Goal: Task Accomplishment & Management: Use online tool/utility

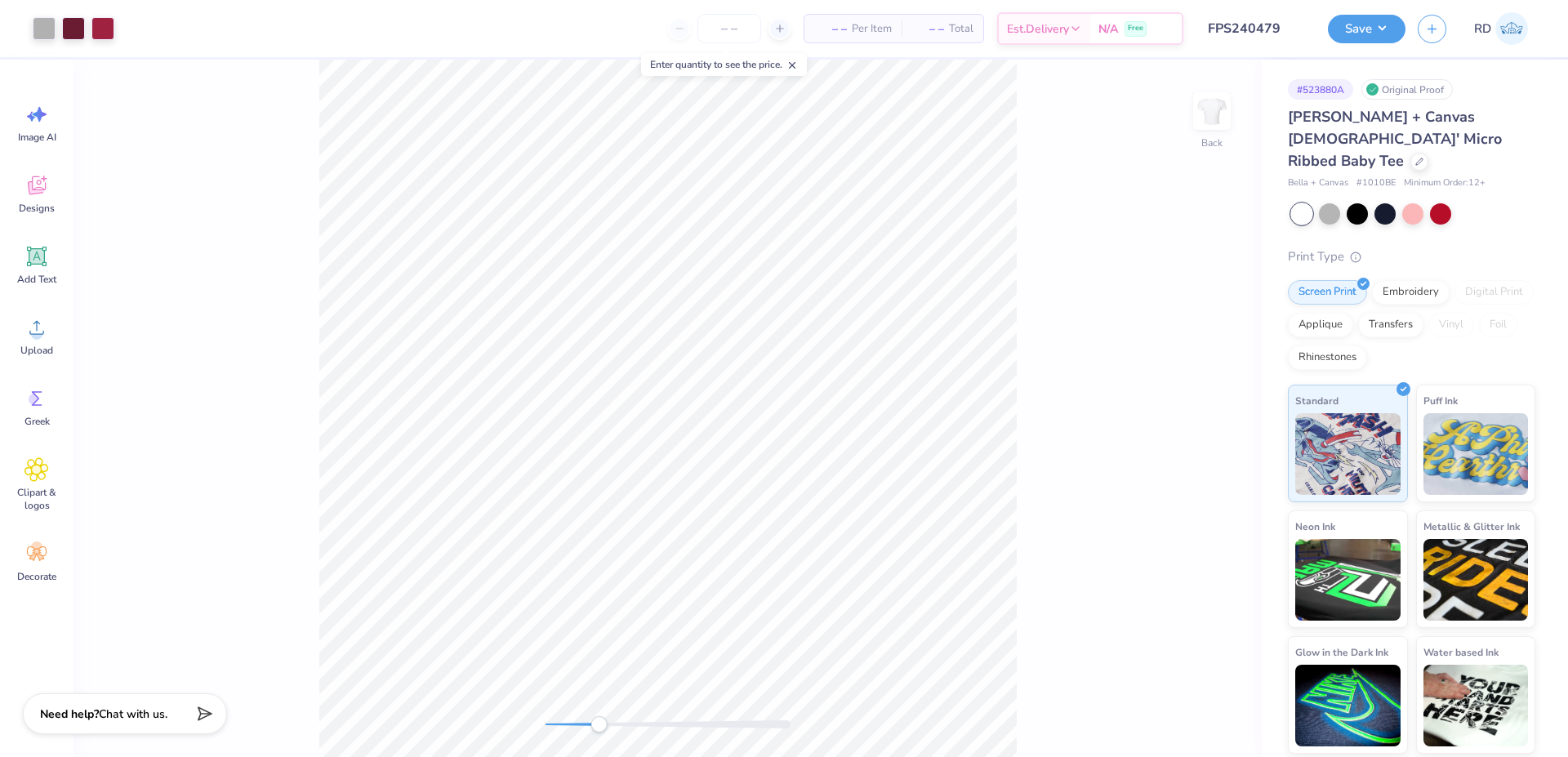
drag, startPoint x: 549, startPoint y: 726, endPoint x: 599, endPoint y: 726, distance: 50.0
click at [599, 726] on div "Accessibility label" at bounding box center [598, 724] width 16 height 16
click at [1415, 156] on icon at bounding box center [1420, 160] width 8 height 8
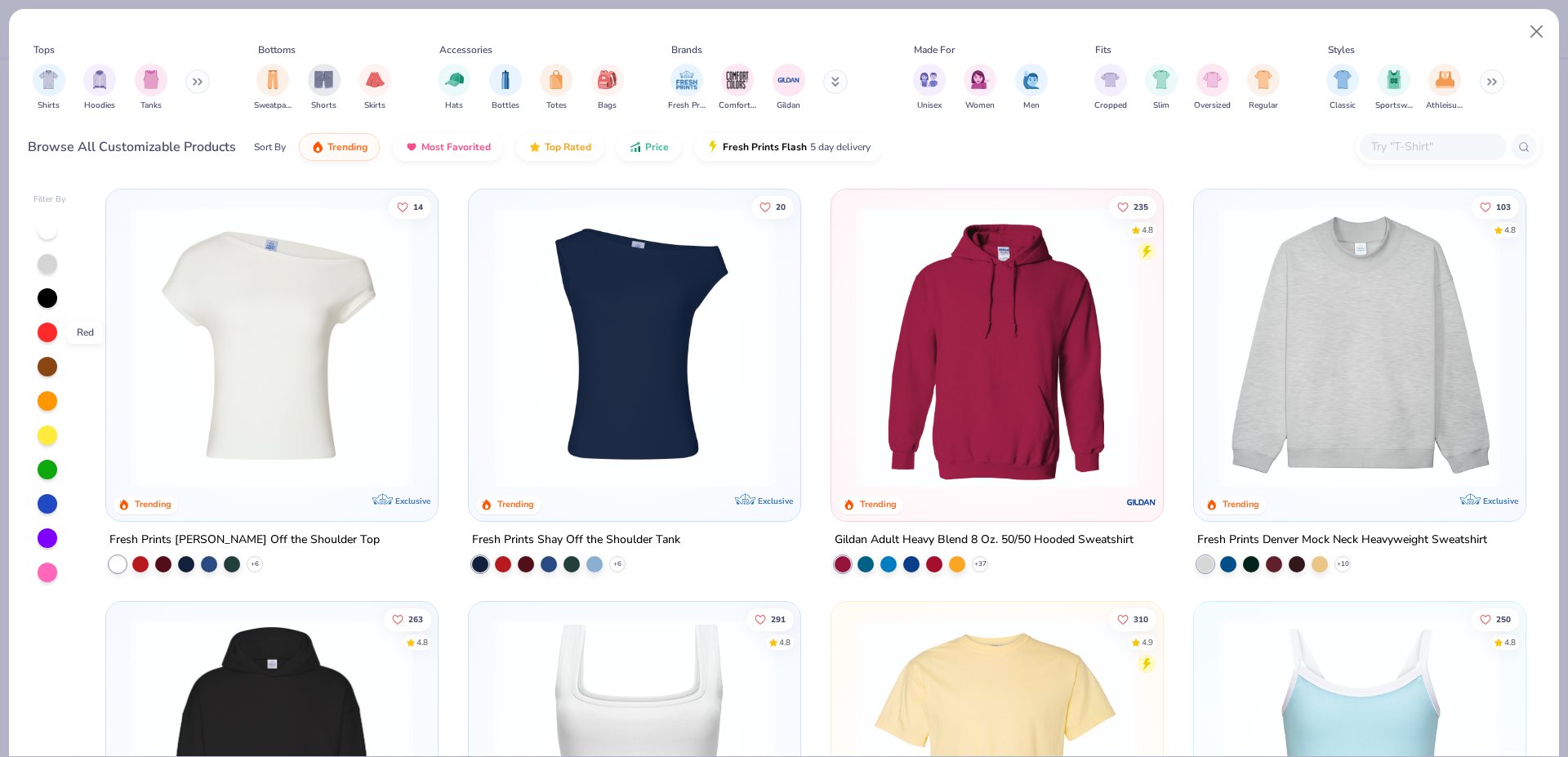
click at [47, 337] on div at bounding box center [47, 331] width 20 height 19
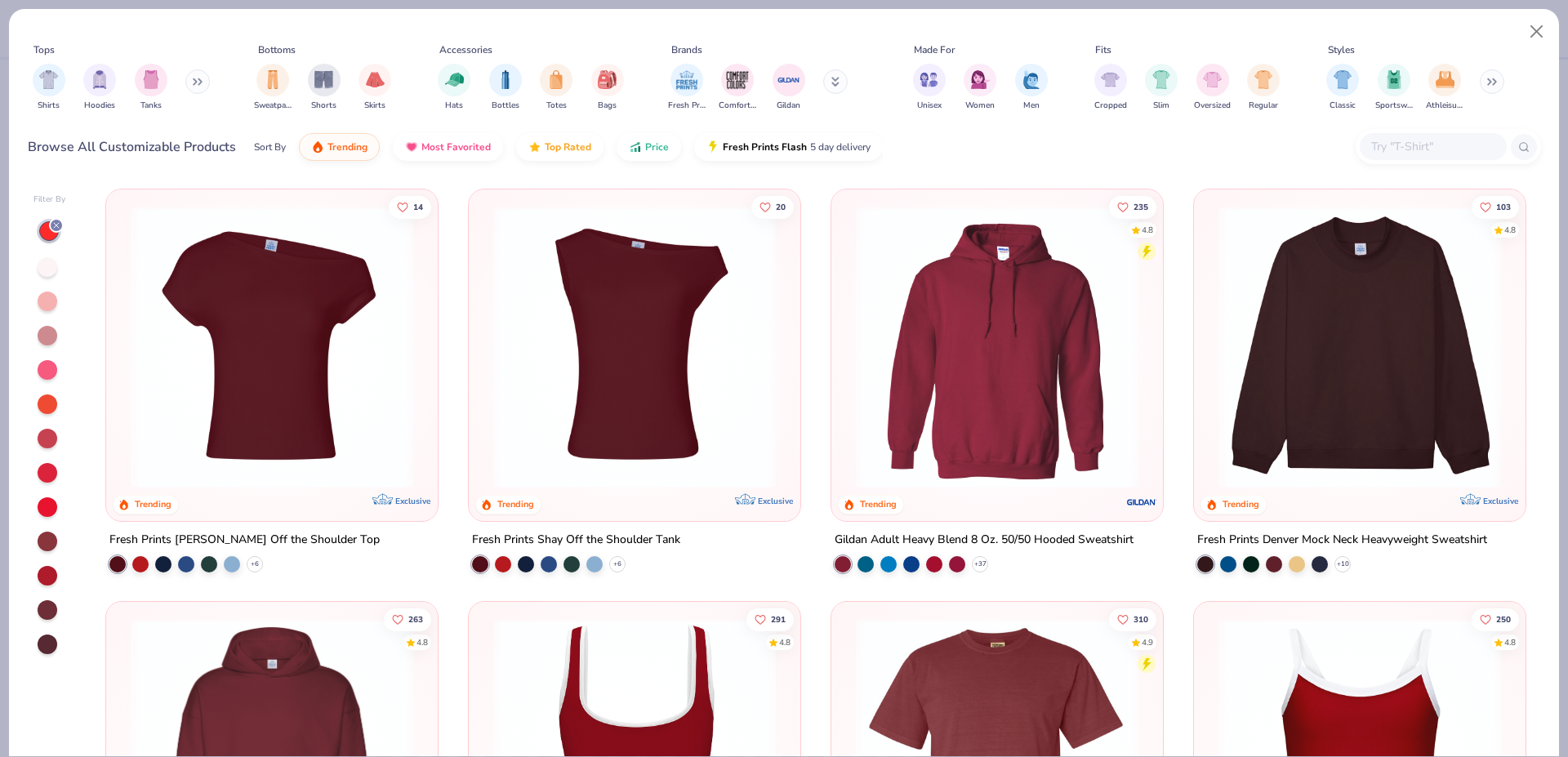
scroll to position [108, 0]
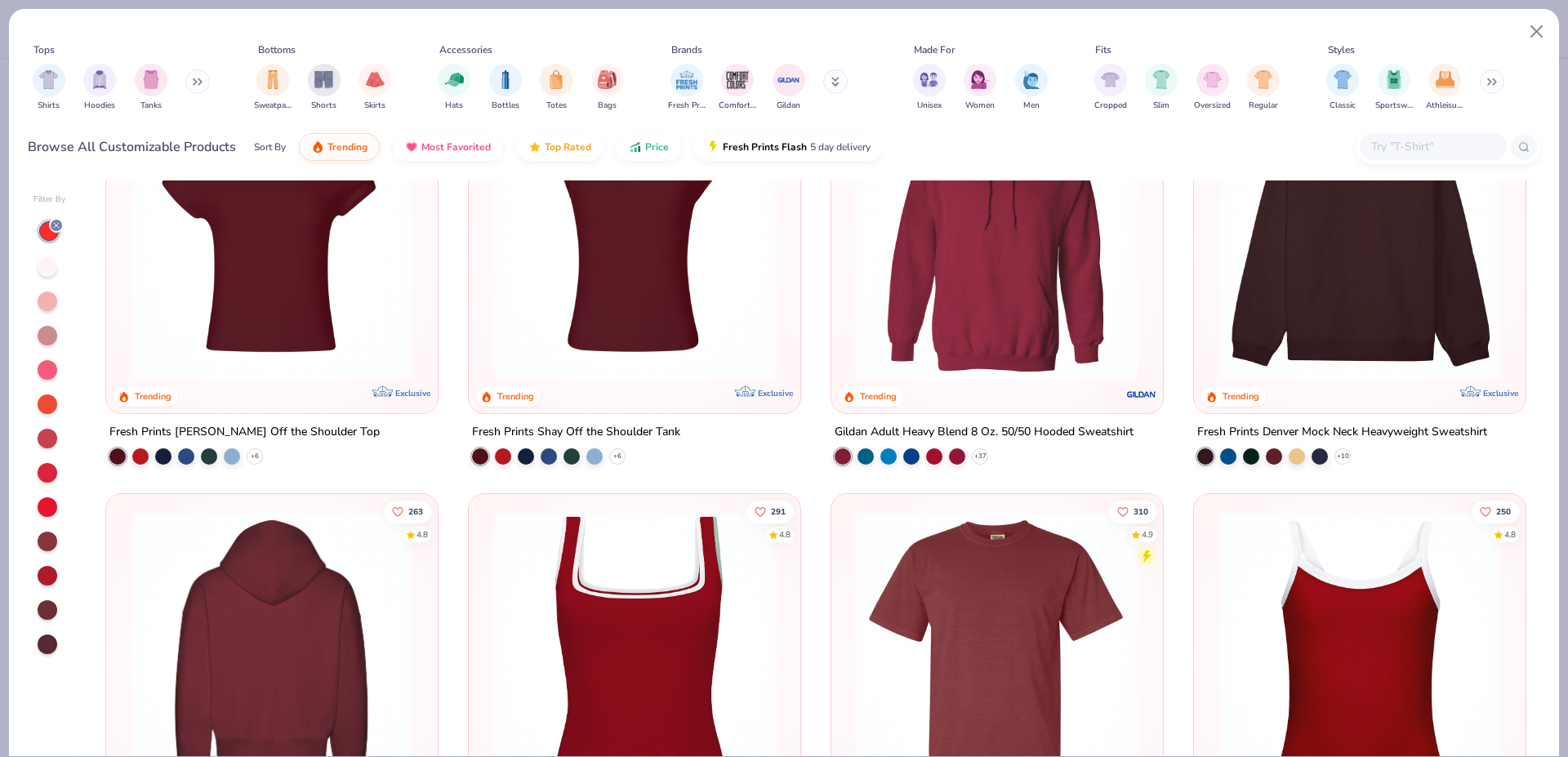
click at [293, 604] on img at bounding box center [271, 651] width 299 height 282
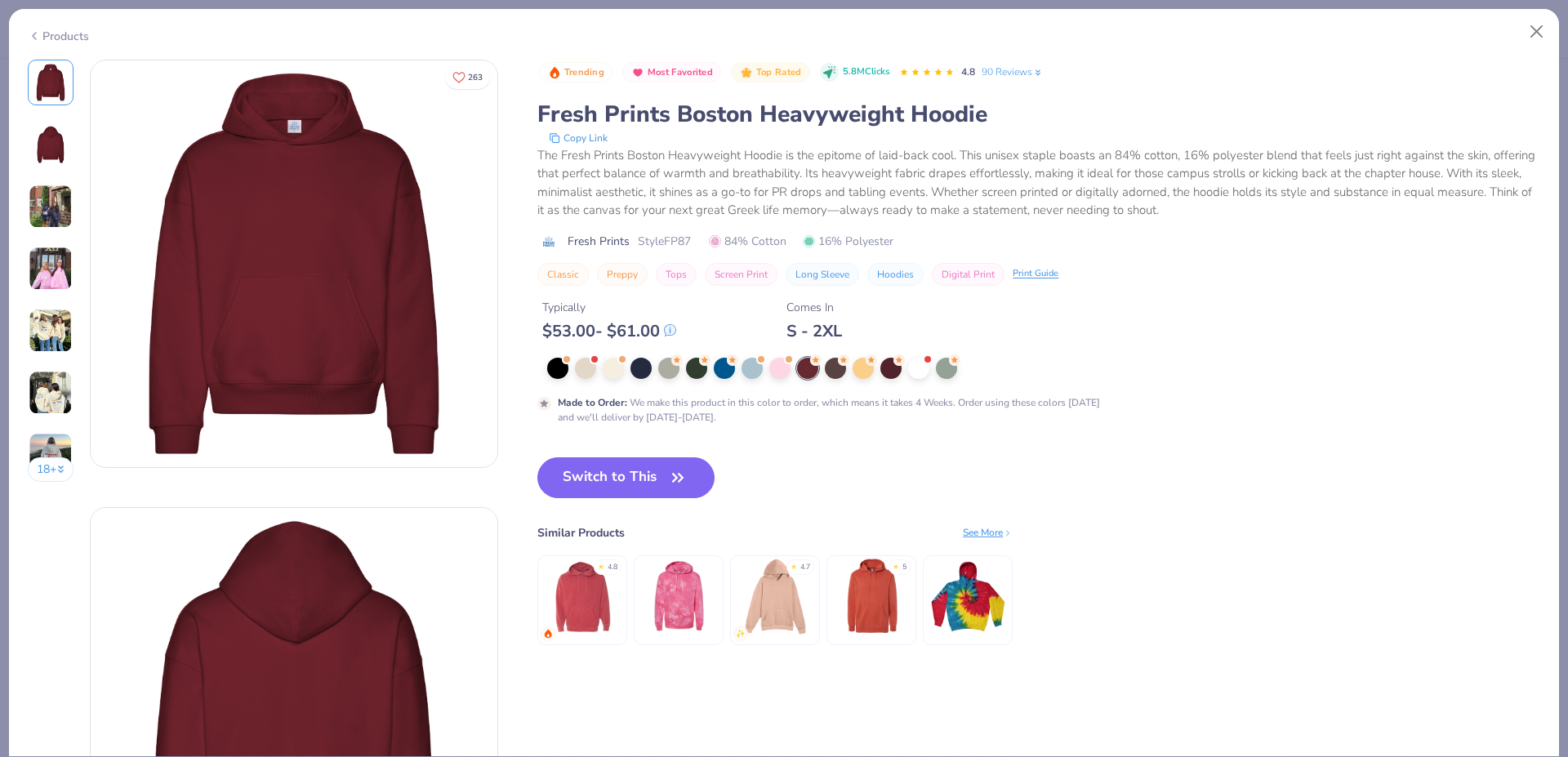
click at [64, 33] on div "Products" at bounding box center [59, 36] width 61 height 17
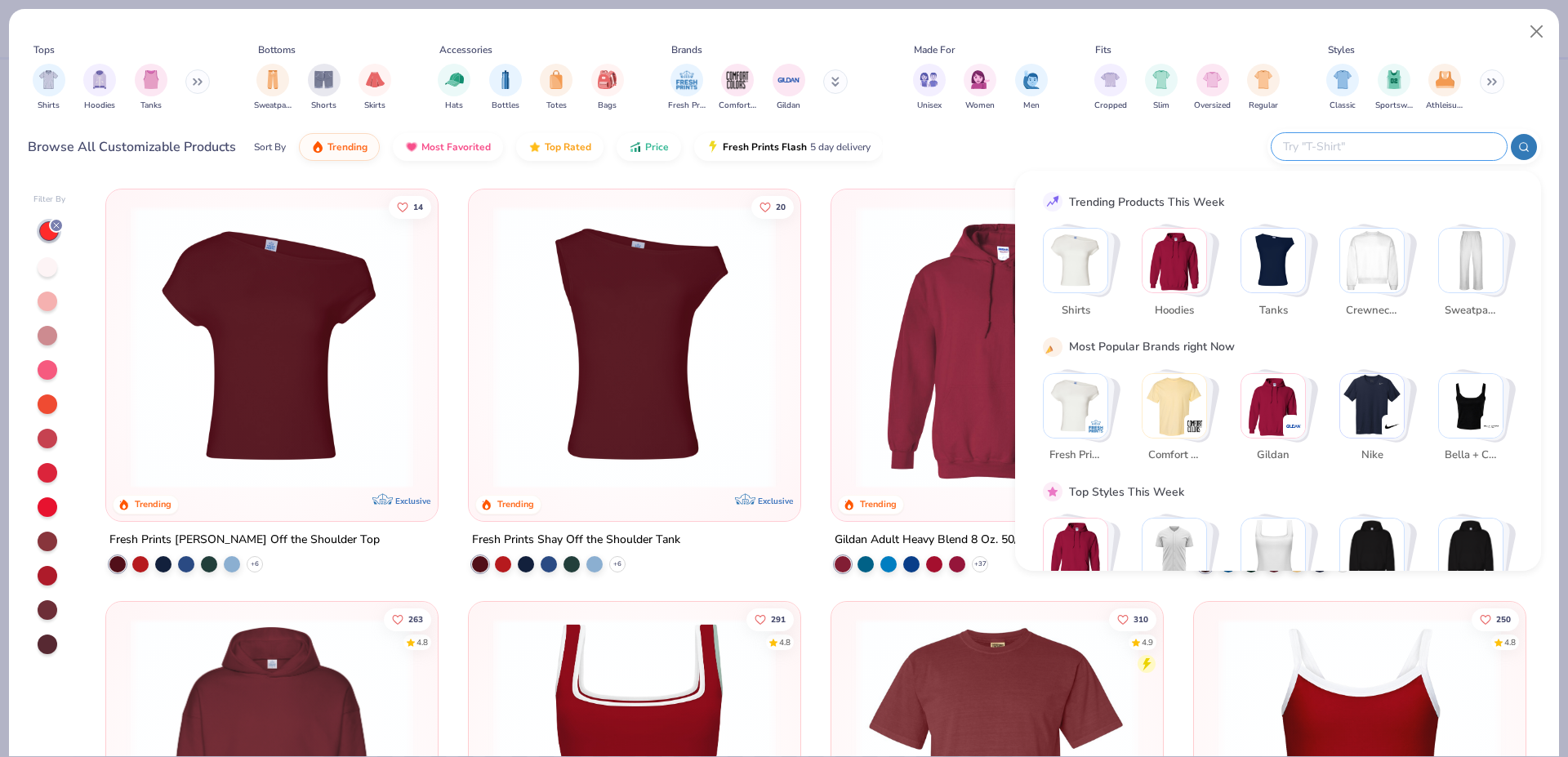
click at [1430, 148] on input "text" at bounding box center [1388, 147] width 214 height 19
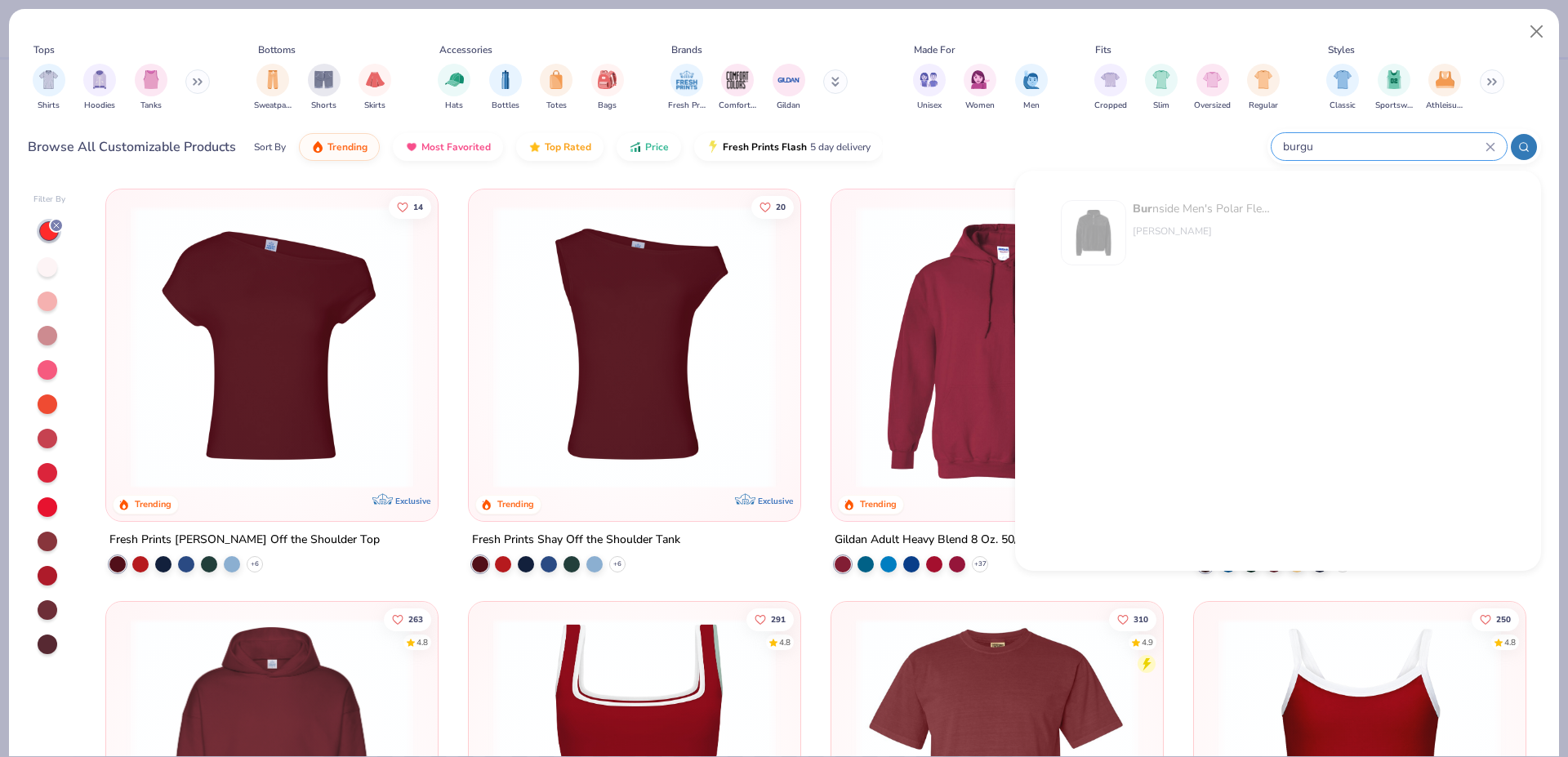
type input "[PERSON_NAME]"
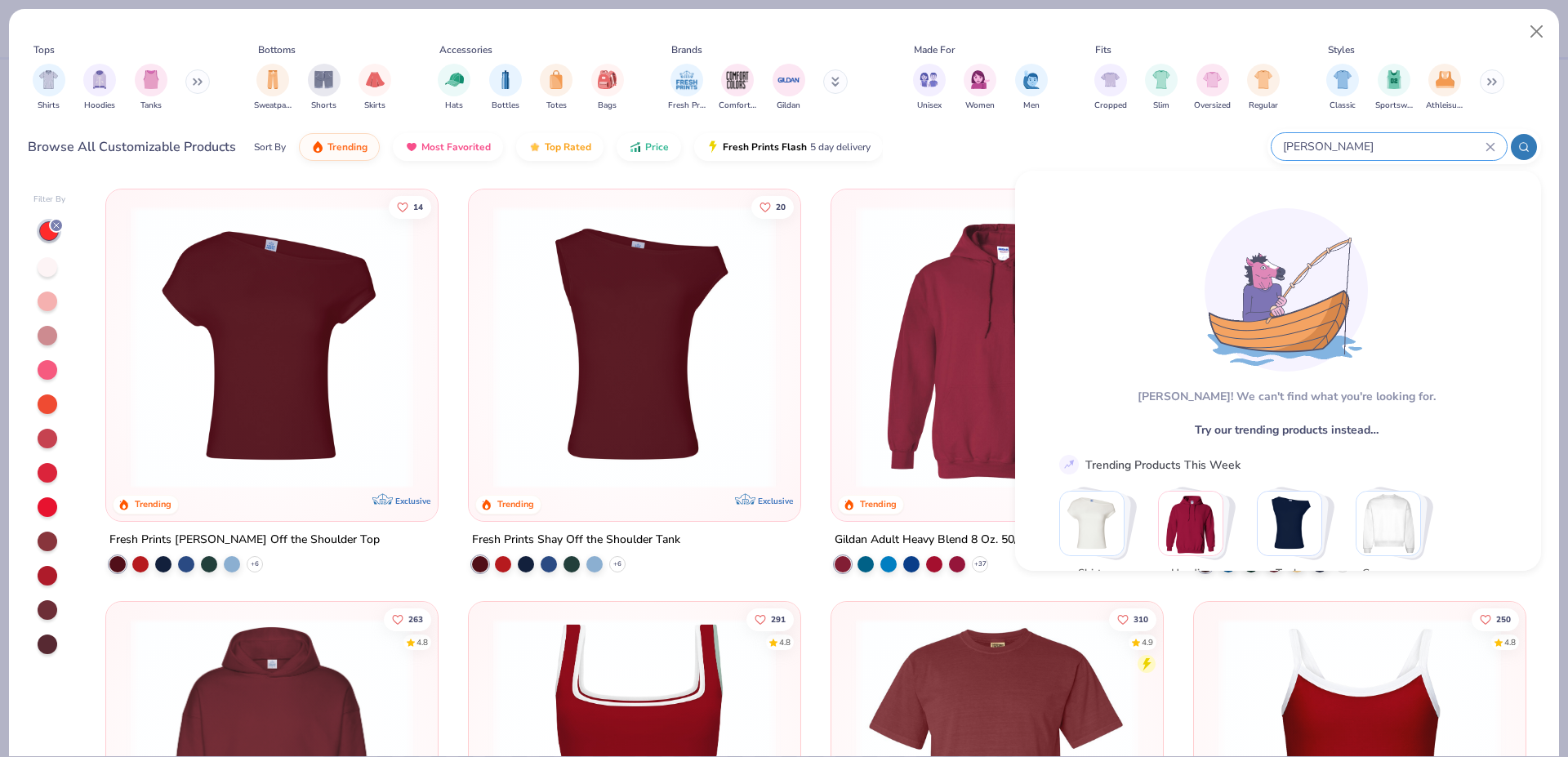
click at [1495, 142] on icon at bounding box center [1491, 148] width 10 height 10
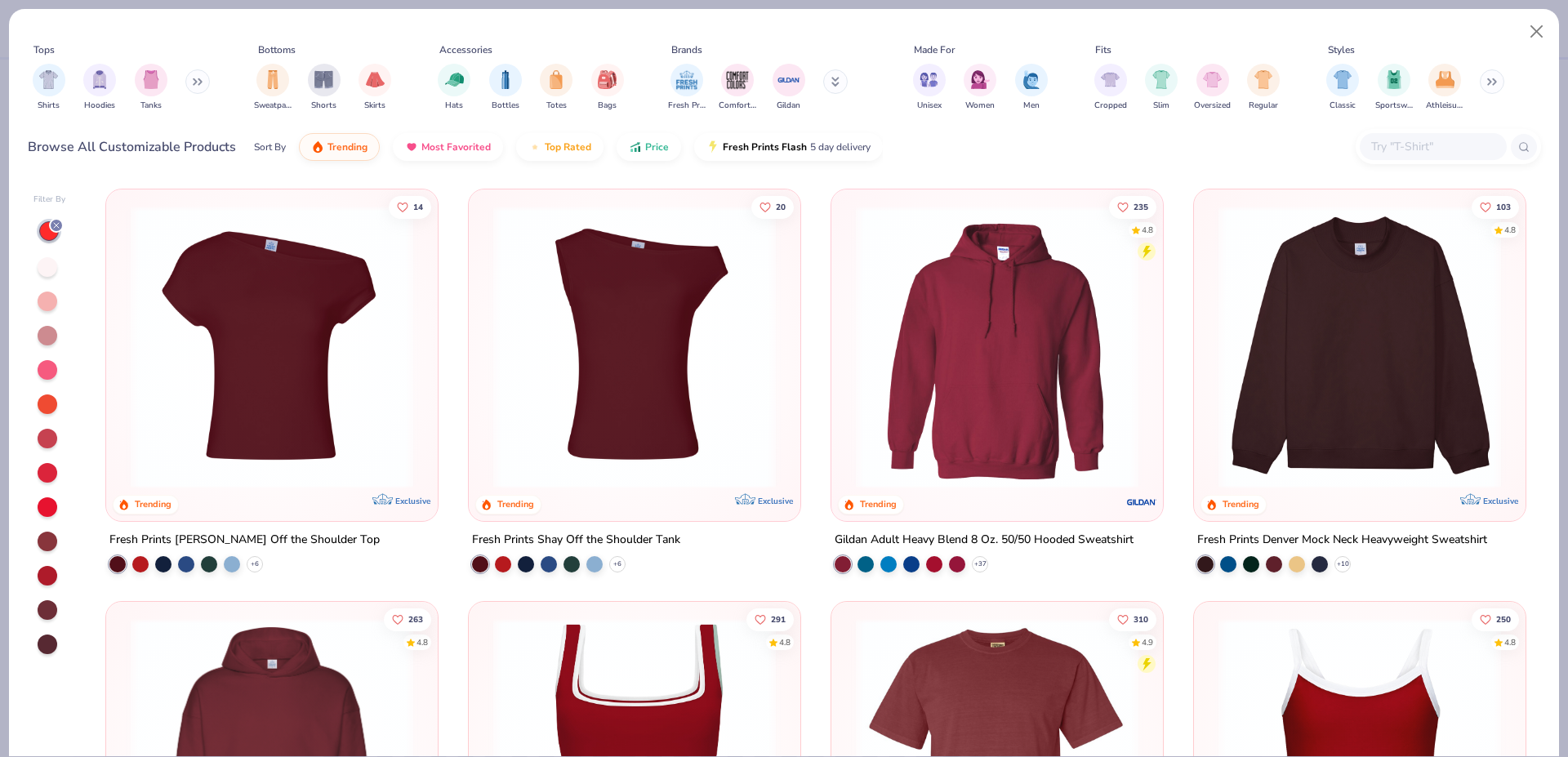
click at [1030, 144] on div "Browse All Customizable Products Sort By Trending Most Favorited Top Rated Pric…" at bounding box center [784, 147] width 1514 height 46
click at [984, 375] on img at bounding box center [997, 347] width 299 height 282
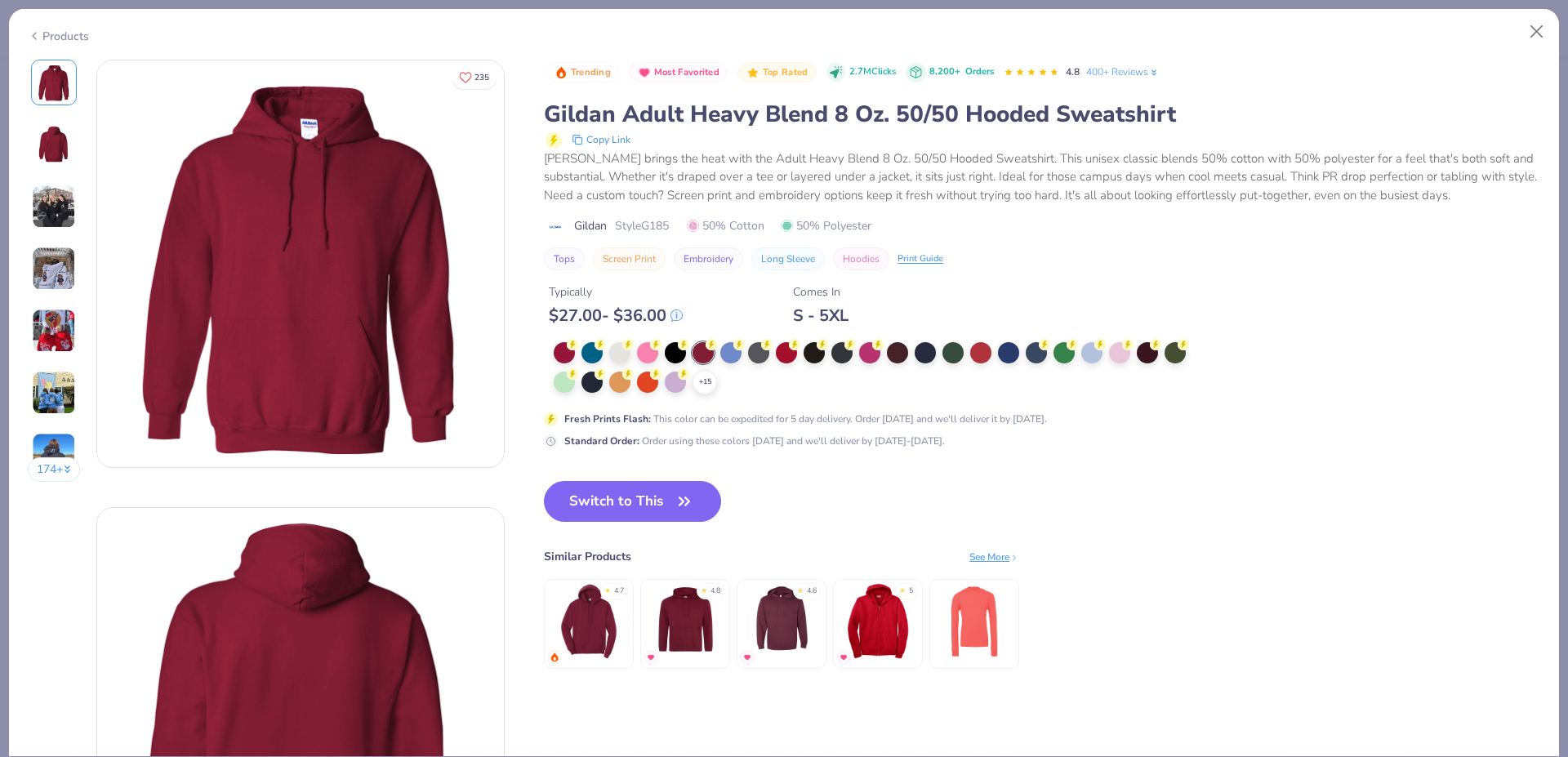
click at [48, 30] on div "Products" at bounding box center [59, 36] width 61 height 17
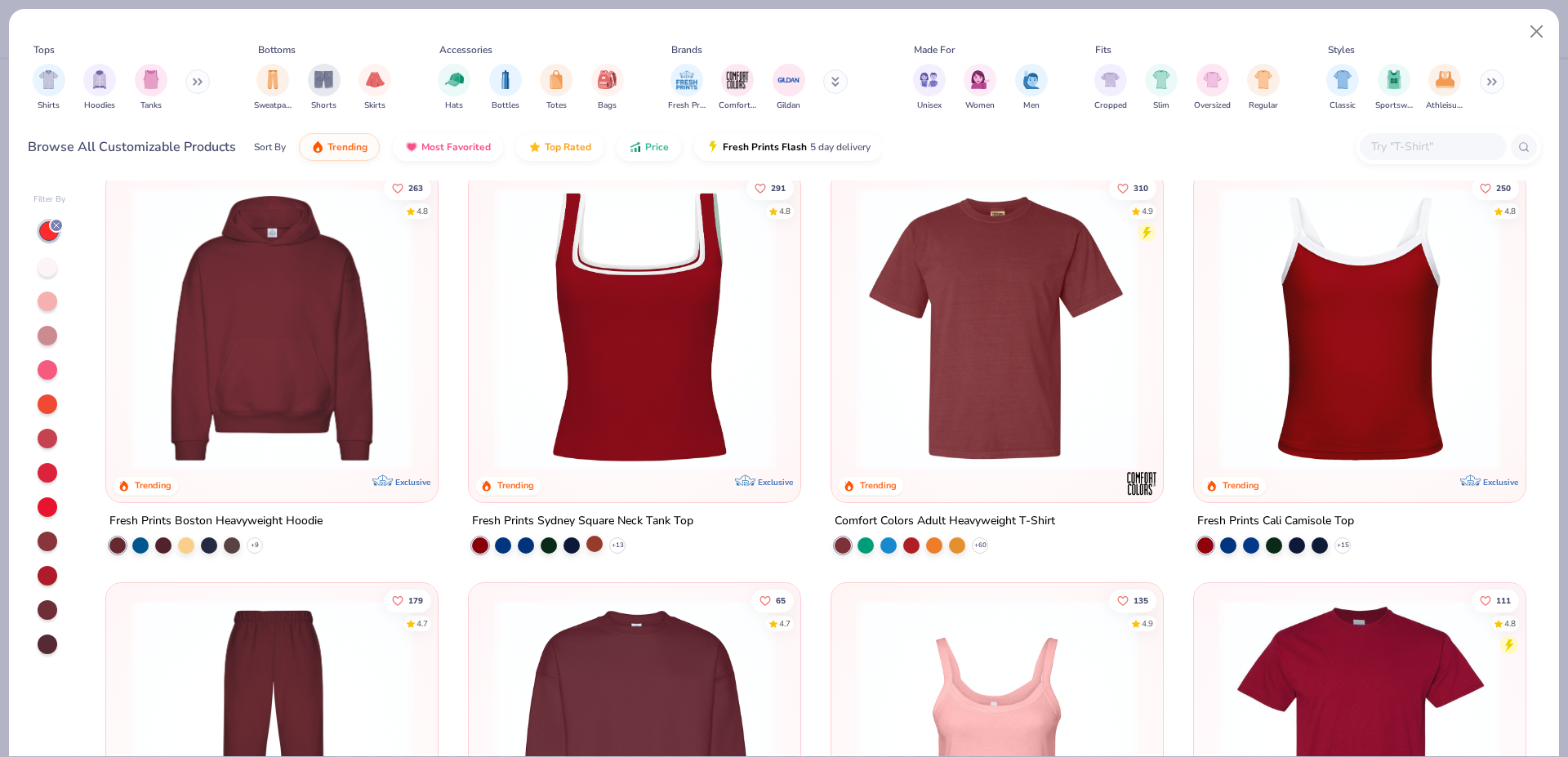
scroll to position [108, 0]
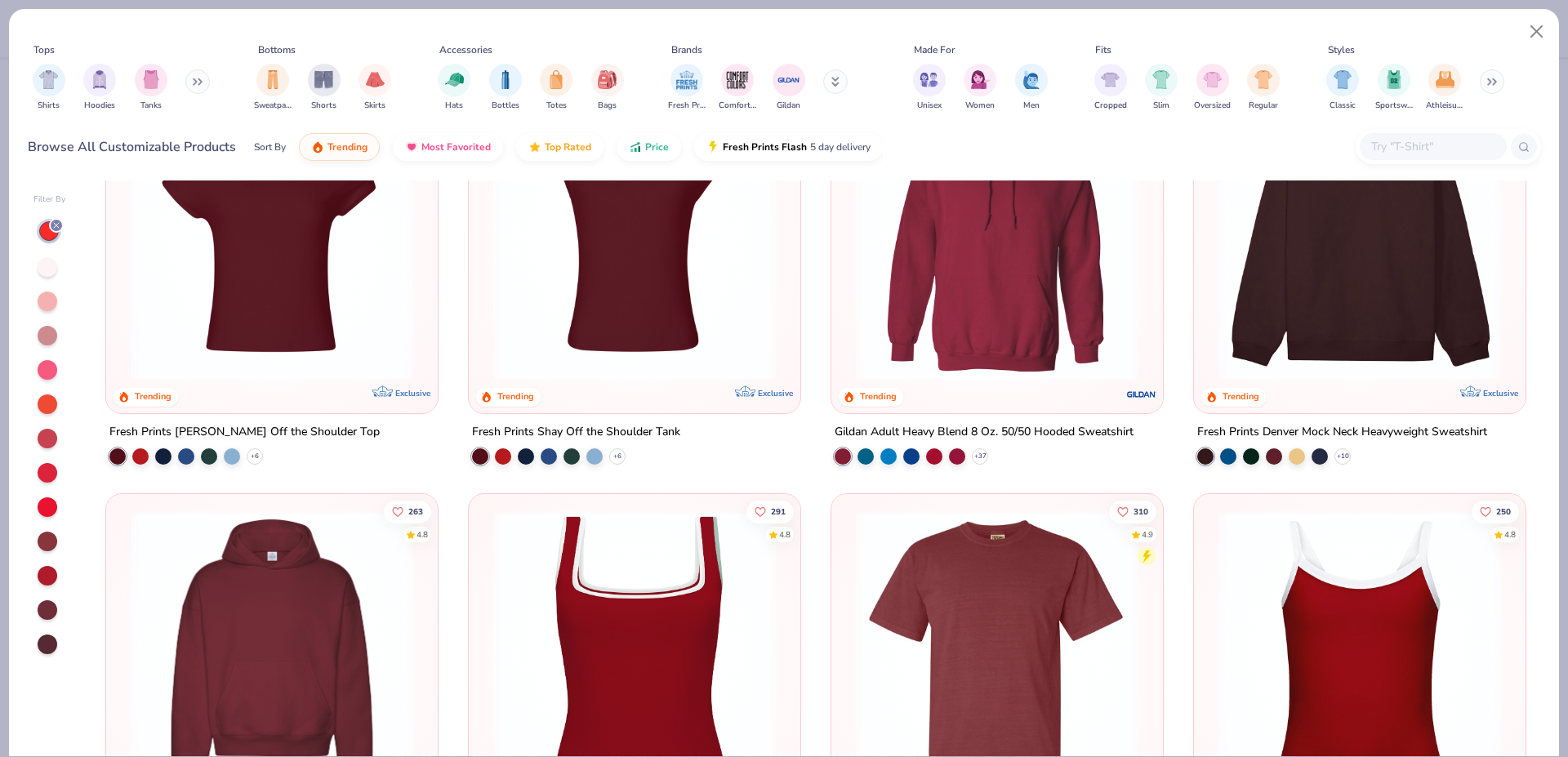
click at [315, 299] on img at bounding box center [271, 239] width 299 height 282
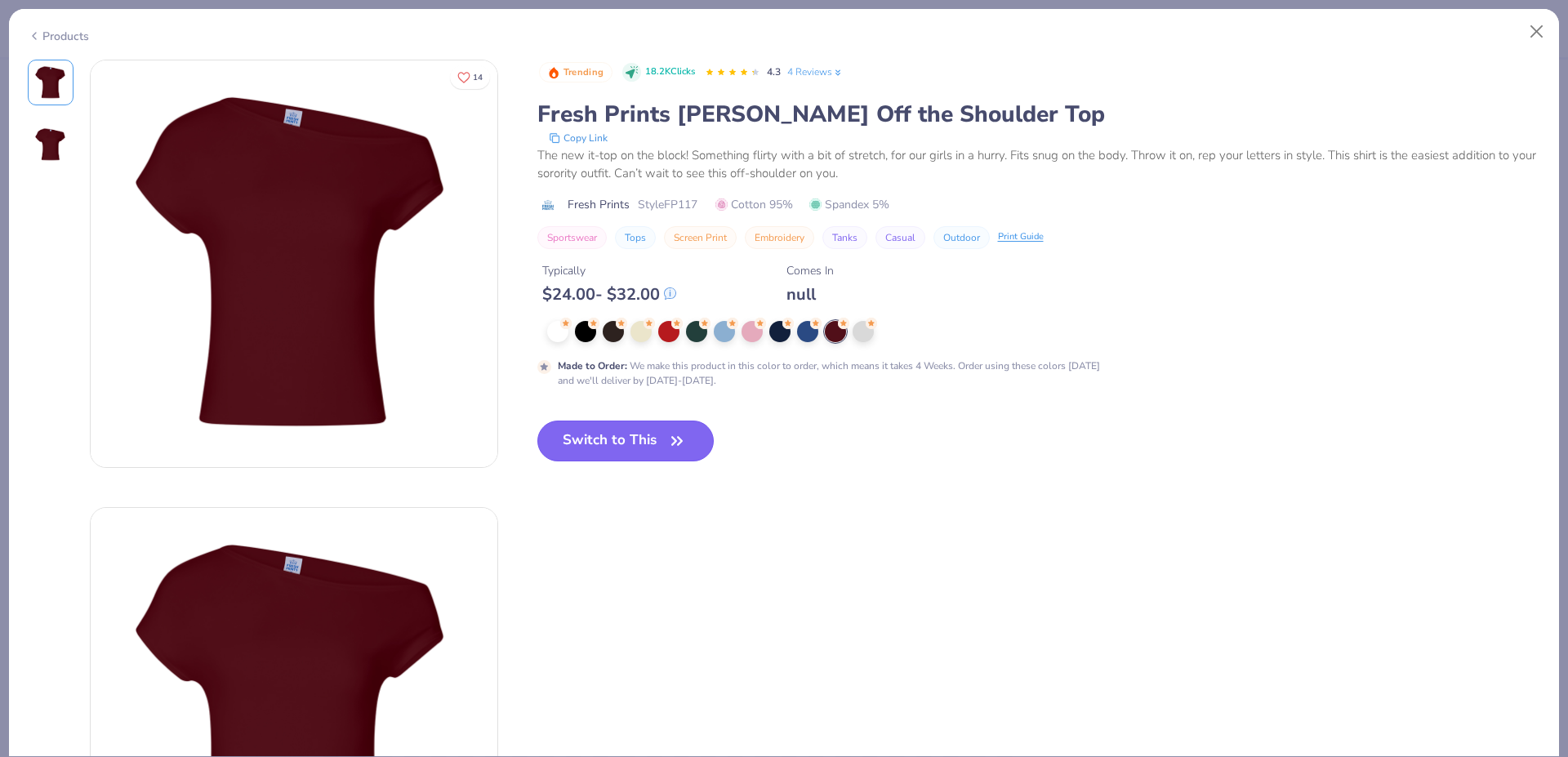
click at [615, 445] on button "Switch to This" at bounding box center [626, 441] width 177 height 41
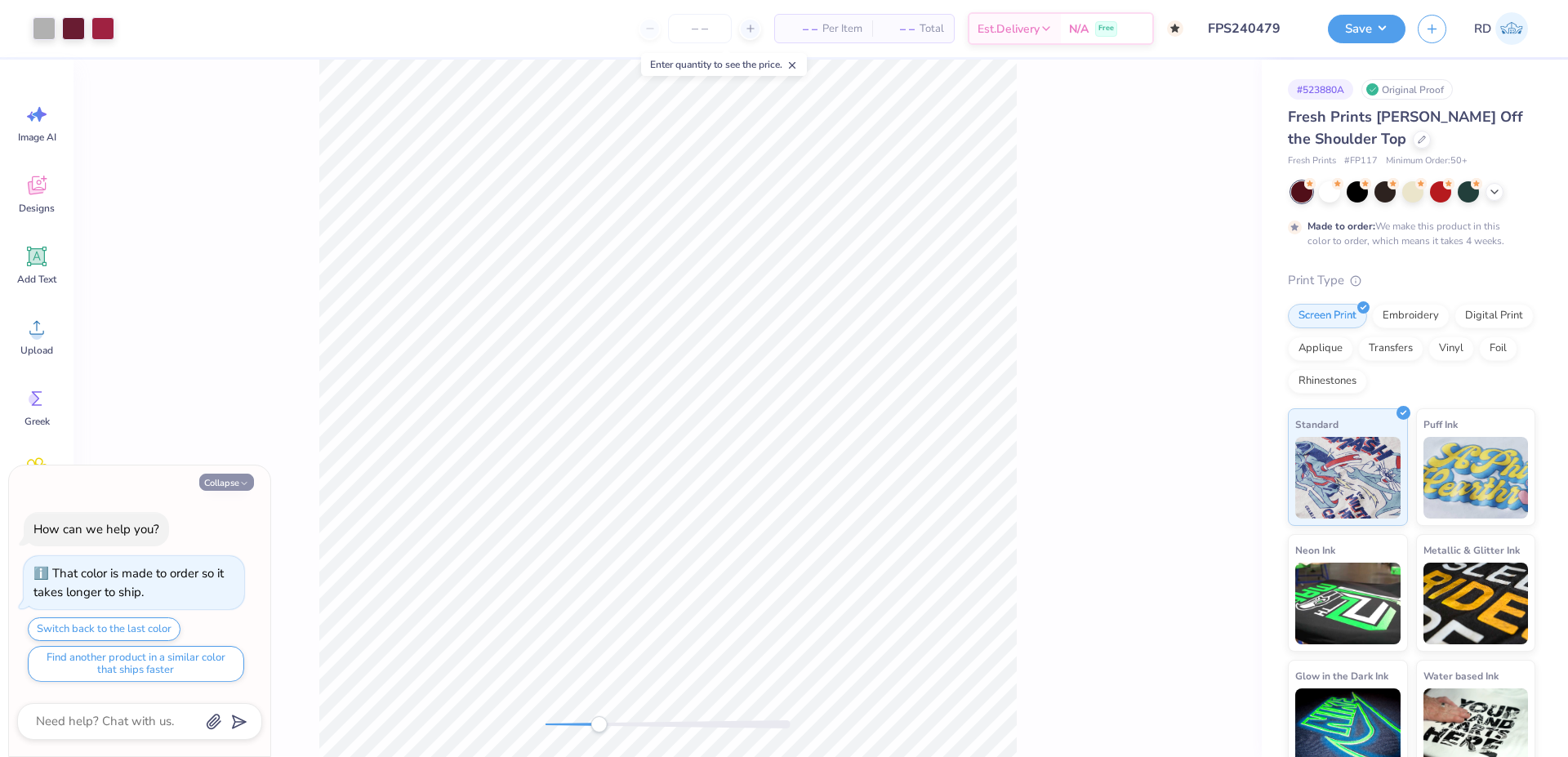
click at [221, 483] on button "Collapse" at bounding box center [226, 482] width 55 height 17
type textarea "x"
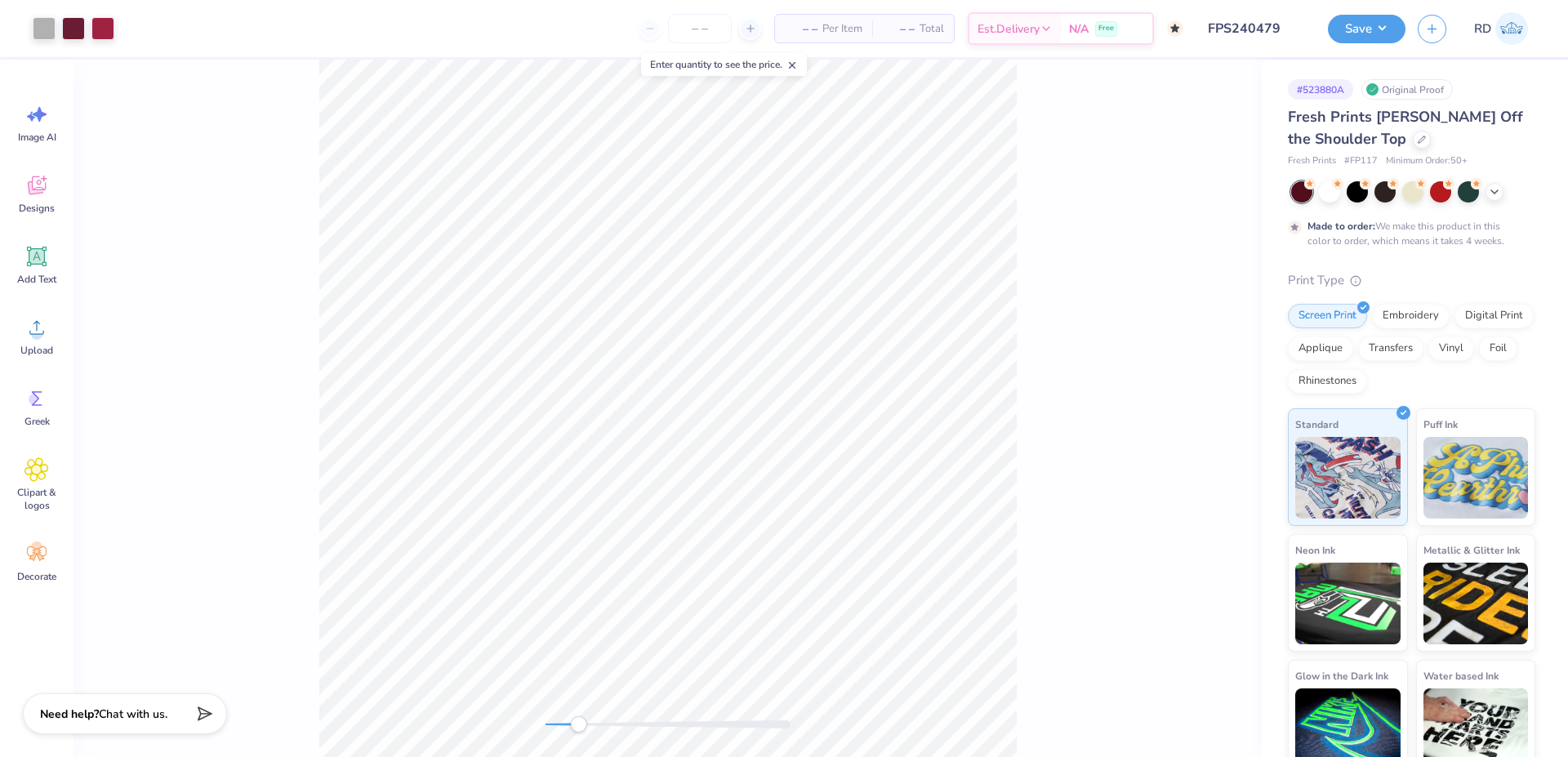
click at [578, 709] on div at bounding box center [667, 408] width 1188 height 698
click at [1206, 31] on input "FPS240479" at bounding box center [1236, 28] width 160 height 33
click at [40, 338] on circle at bounding box center [36, 333] width 11 height 11
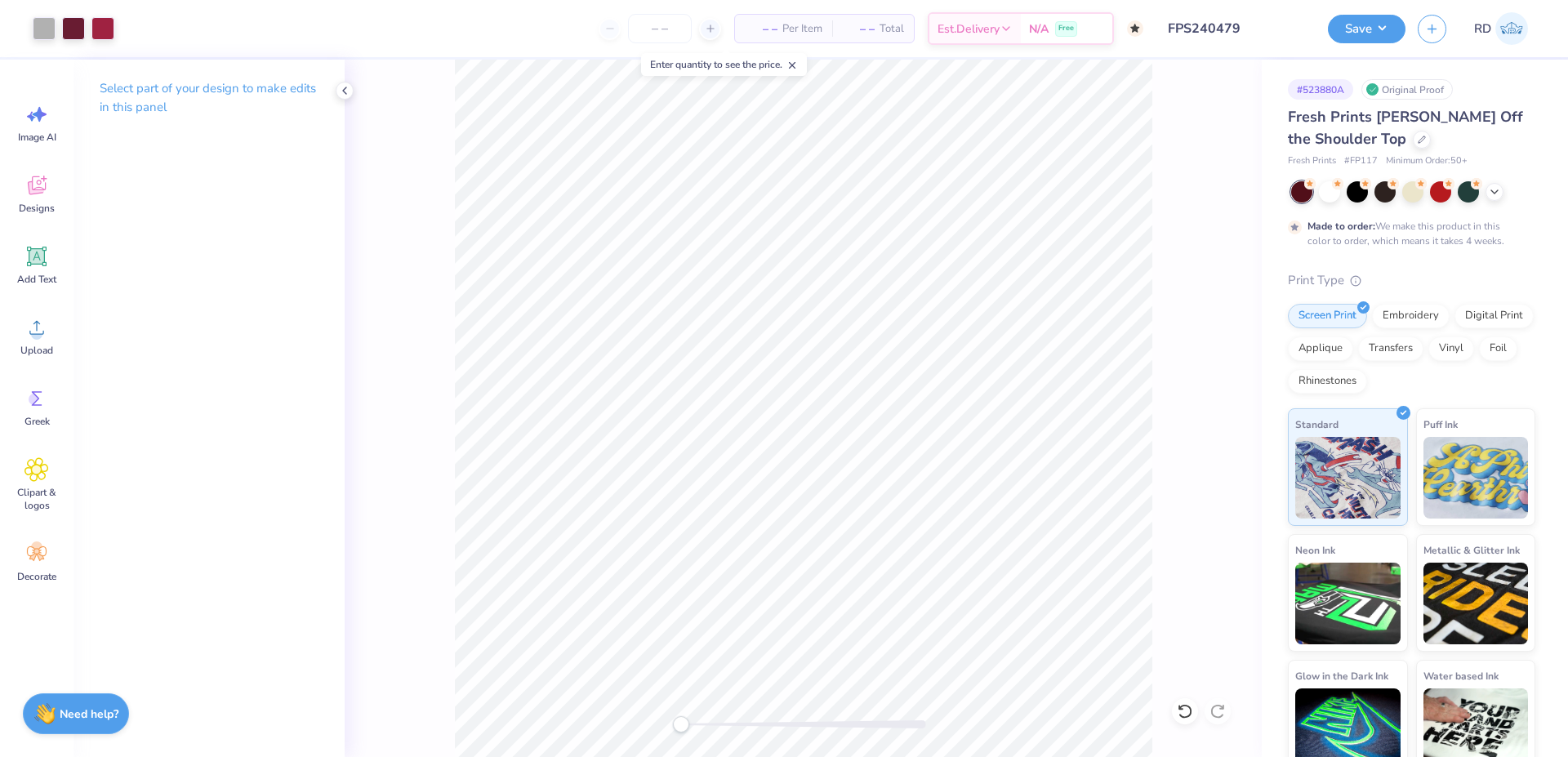
click at [1208, 35] on input "FPS240479" at bounding box center [1236, 28] width 160 height 33
click at [57, 326] on div "Upload" at bounding box center [36, 336] width 59 height 61
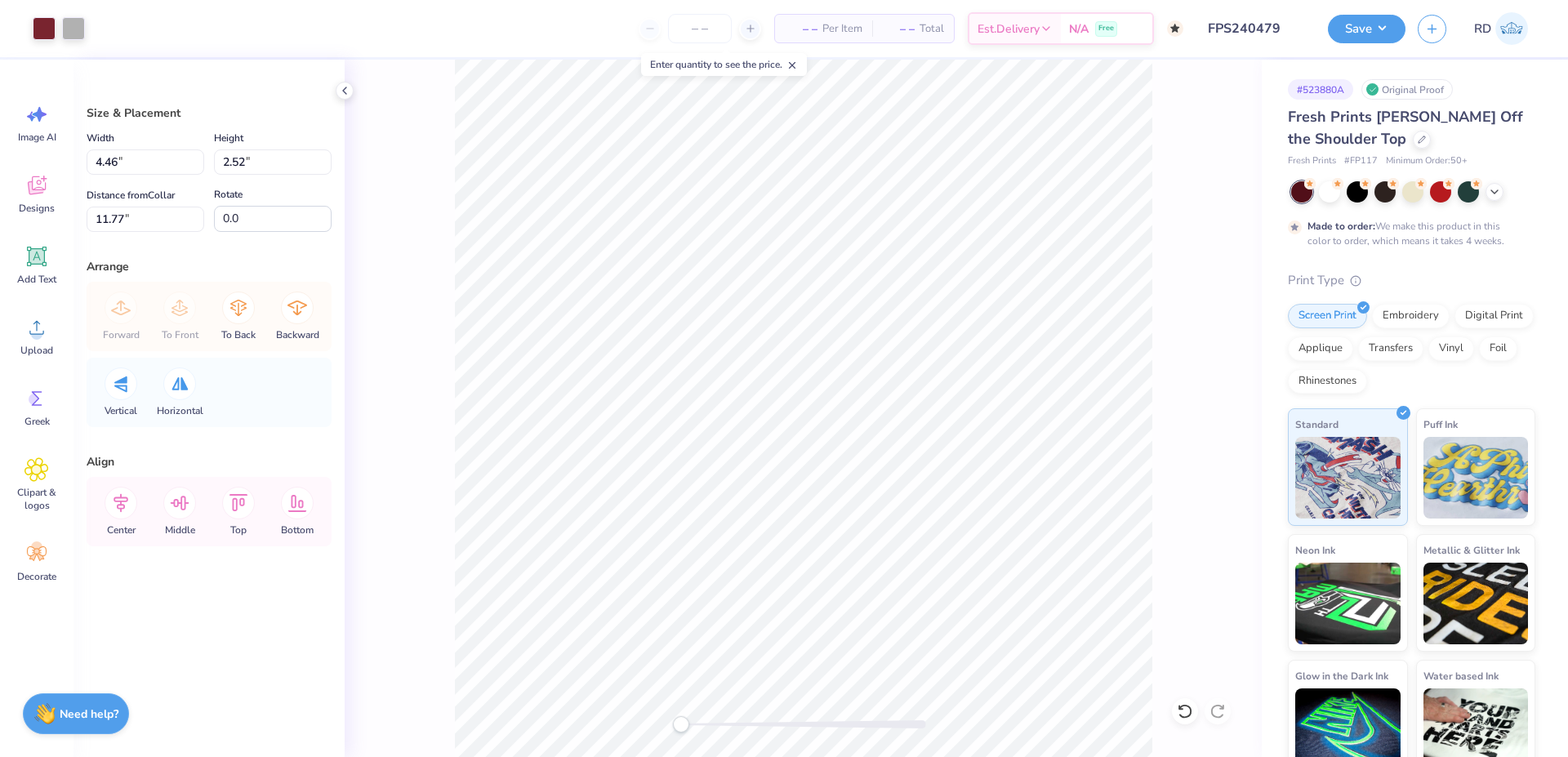
type input "4.46"
type input "2.52"
type input "11.77"
drag, startPoint x: 696, startPoint y: 722, endPoint x: 755, endPoint y: 722, distance: 59.0
click at [755, 722] on div at bounding box center [803, 725] width 245 height 8
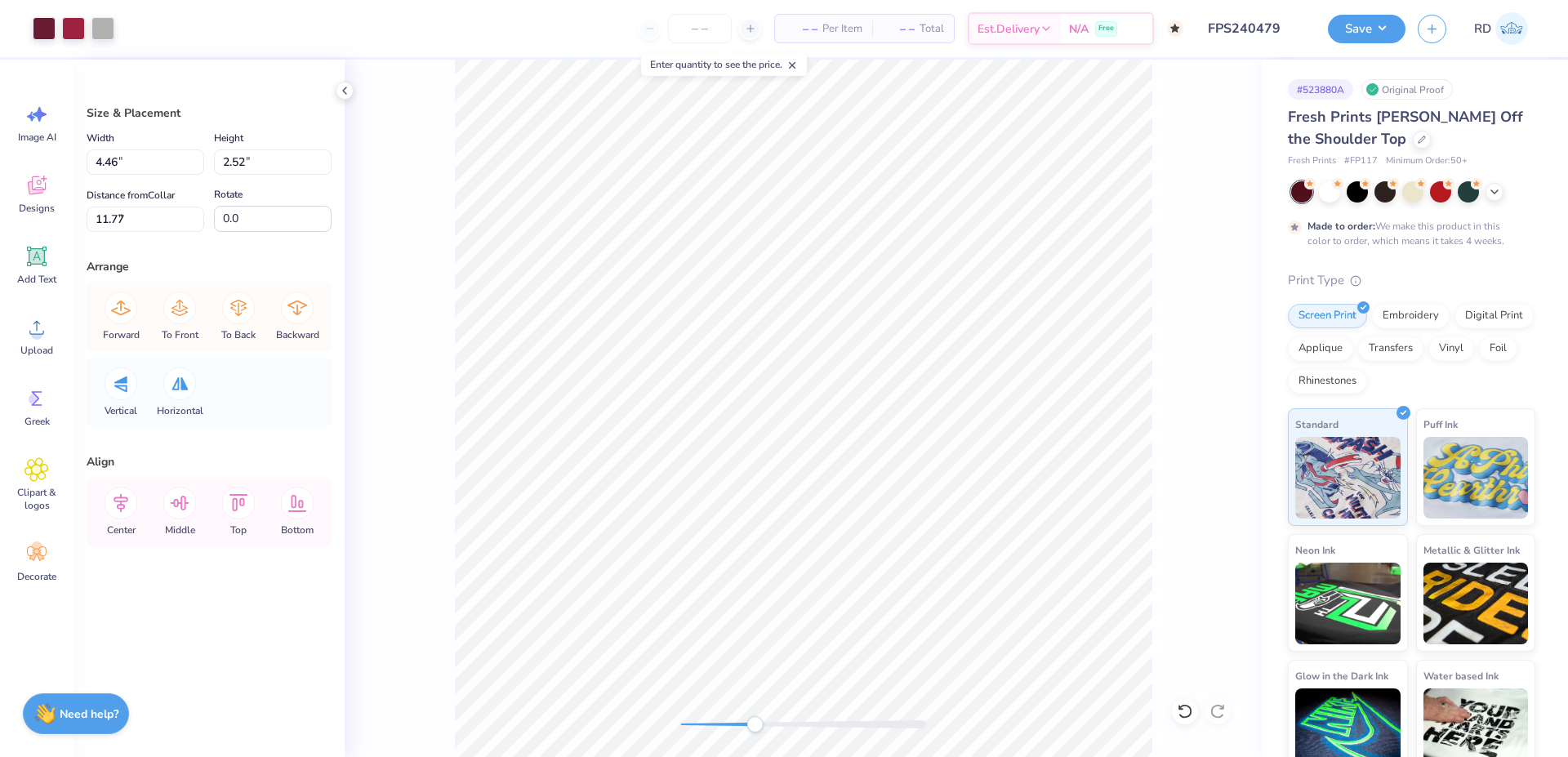
type input "4.60"
type input "2.59"
type input "7.63"
type input "4.46"
type input "2.52"
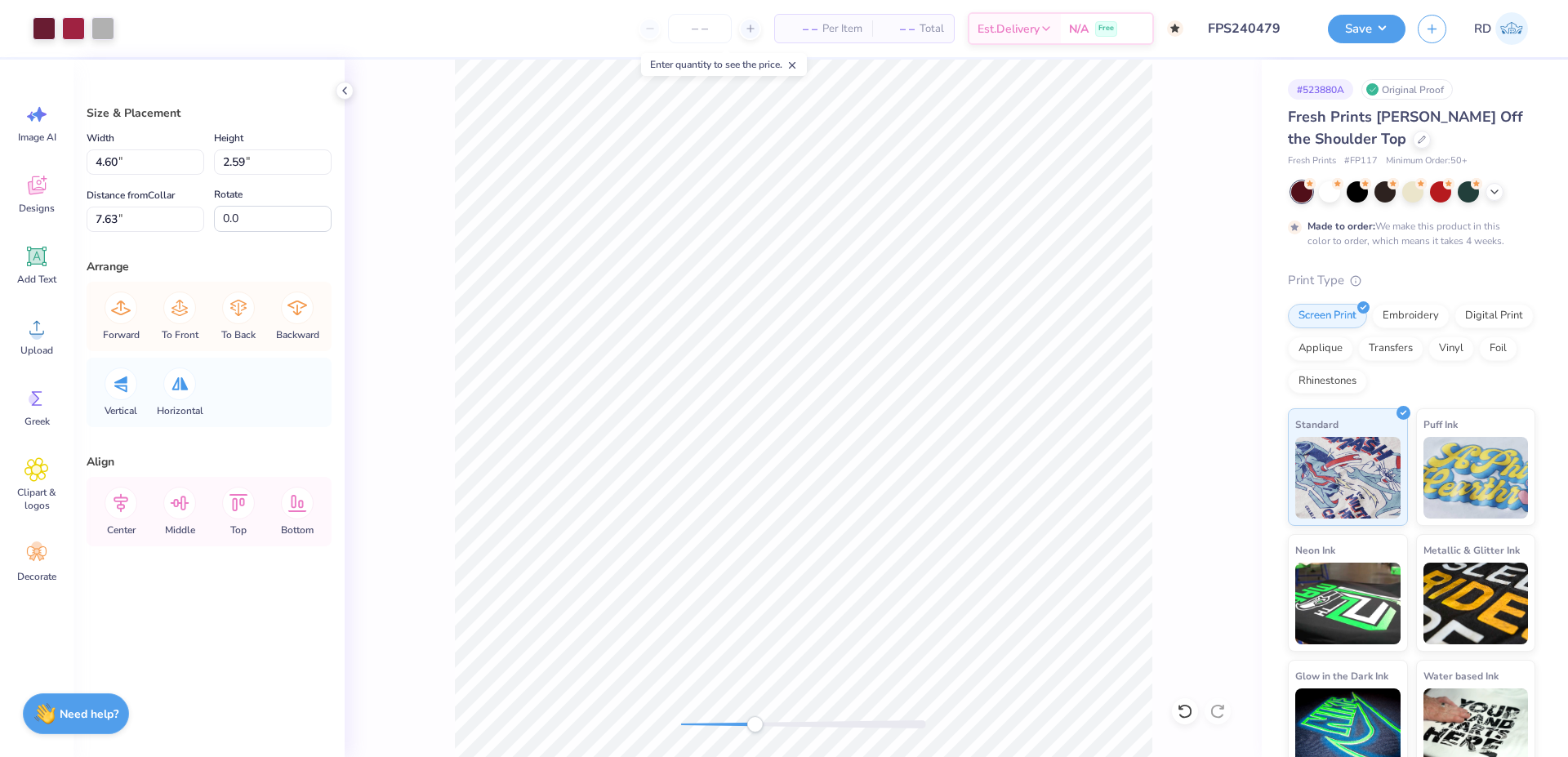
type input "12.18"
click at [47, 23] on div at bounding box center [44, 26] width 23 height 23
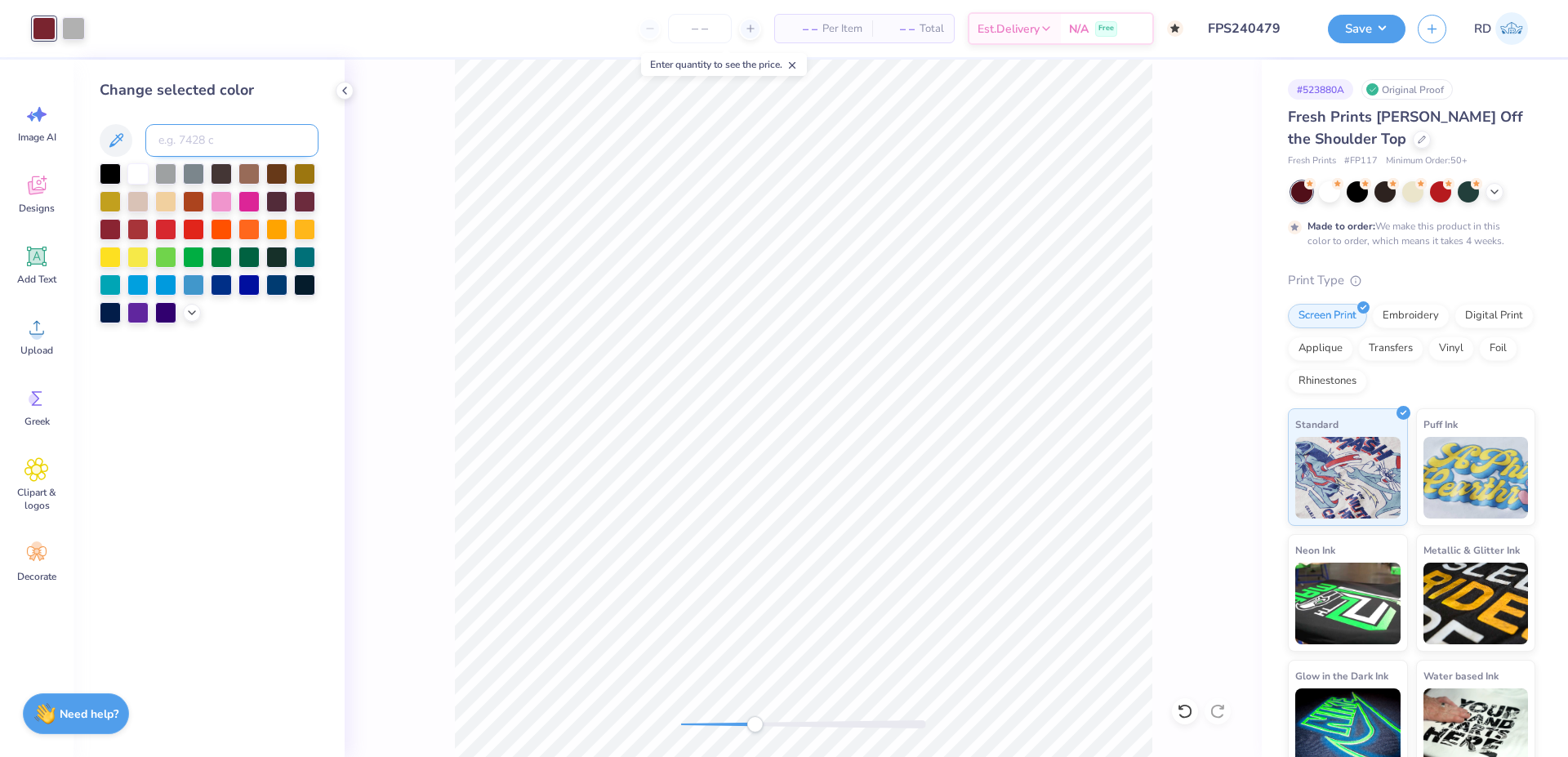
click at [209, 134] on input at bounding box center [232, 140] width 173 height 33
type input "7420"
drag, startPoint x: 739, startPoint y: 720, endPoint x: 725, endPoint y: 721, distance: 14.0
click at [725, 721] on div at bounding box center [803, 724] width 245 height 16
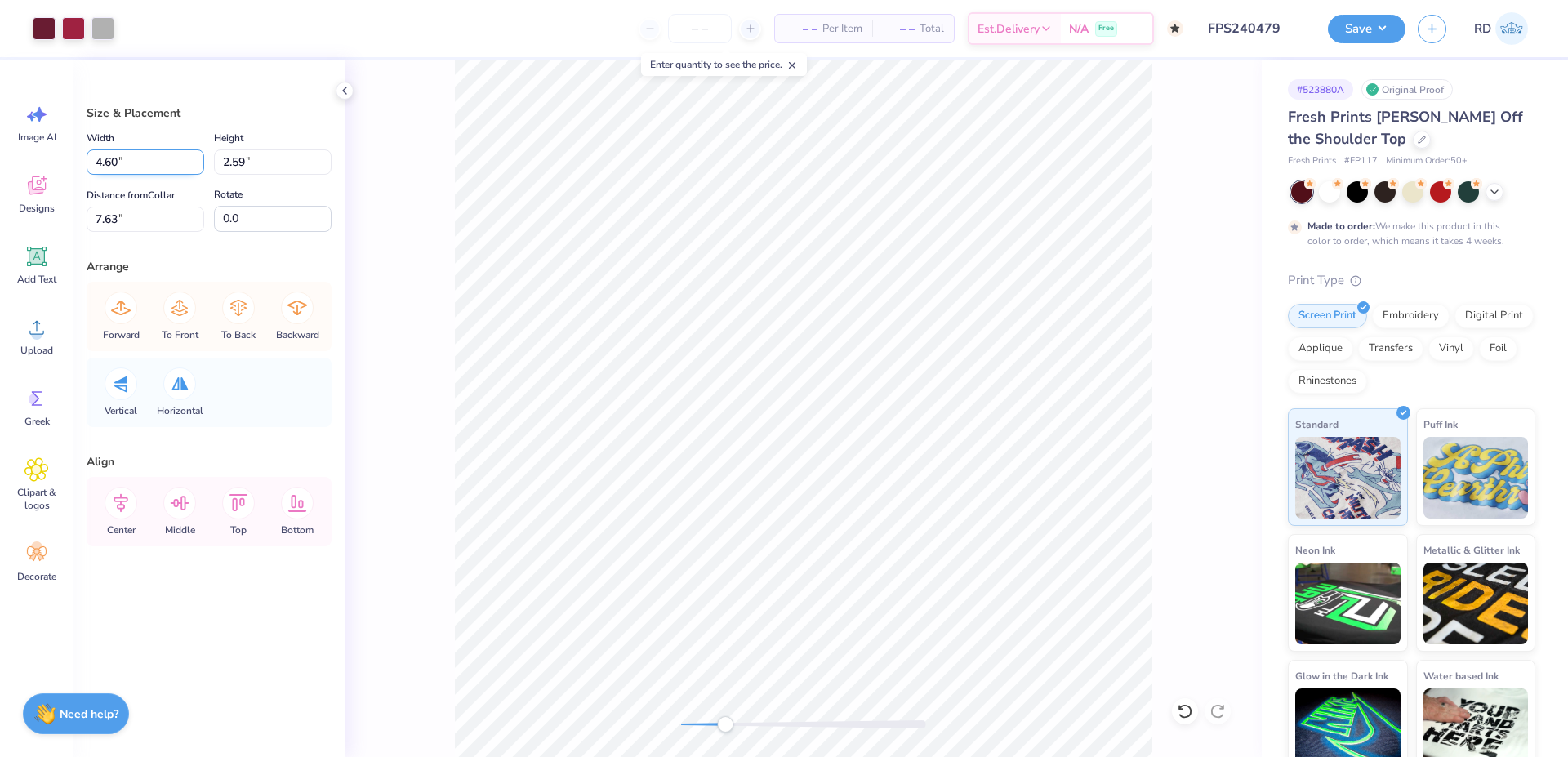
click at [127, 172] on input "4.60" at bounding box center [145, 162] width 118 height 25
type input "4.46"
type input "2.52"
type input "12.18"
click at [137, 159] on input "4.46" at bounding box center [145, 162] width 118 height 25
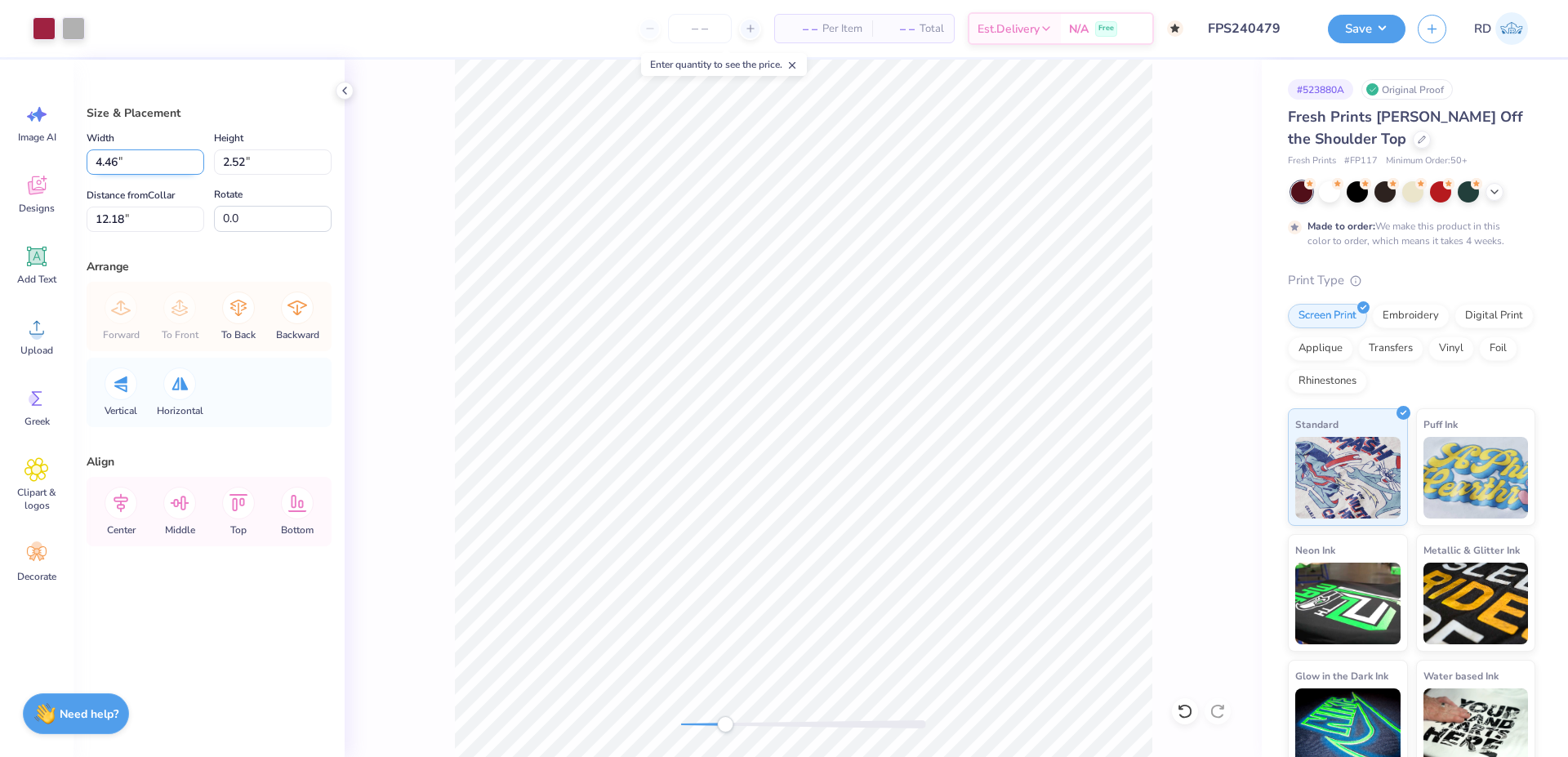
paste input "60"
type input "4.60"
type input "2.60"
type input "12.14"
type input "2.59"
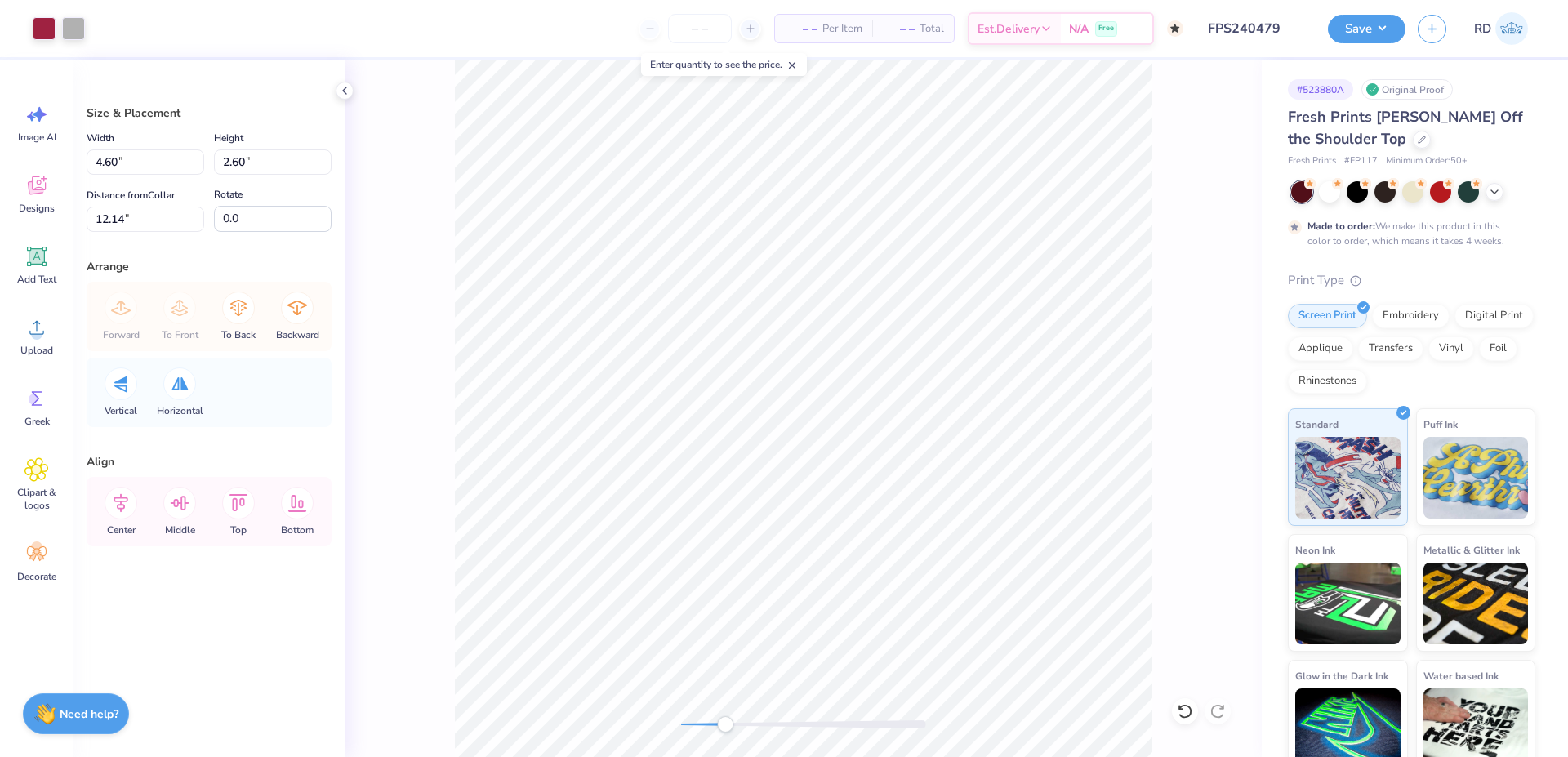
type input "7.63"
click at [130, 224] on input "7.63" at bounding box center [145, 220] width 118 height 25
drag, startPoint x: 128, startPoint y: 501, endPoint x: 298, endPoint y: 496, distance: 170.1
click at [128, 500] on icon at bounding box center [120, 503] width 33 height 33
click at [132, 219] on input "12.14" at bounding box center [145, 220] width 118 height 25
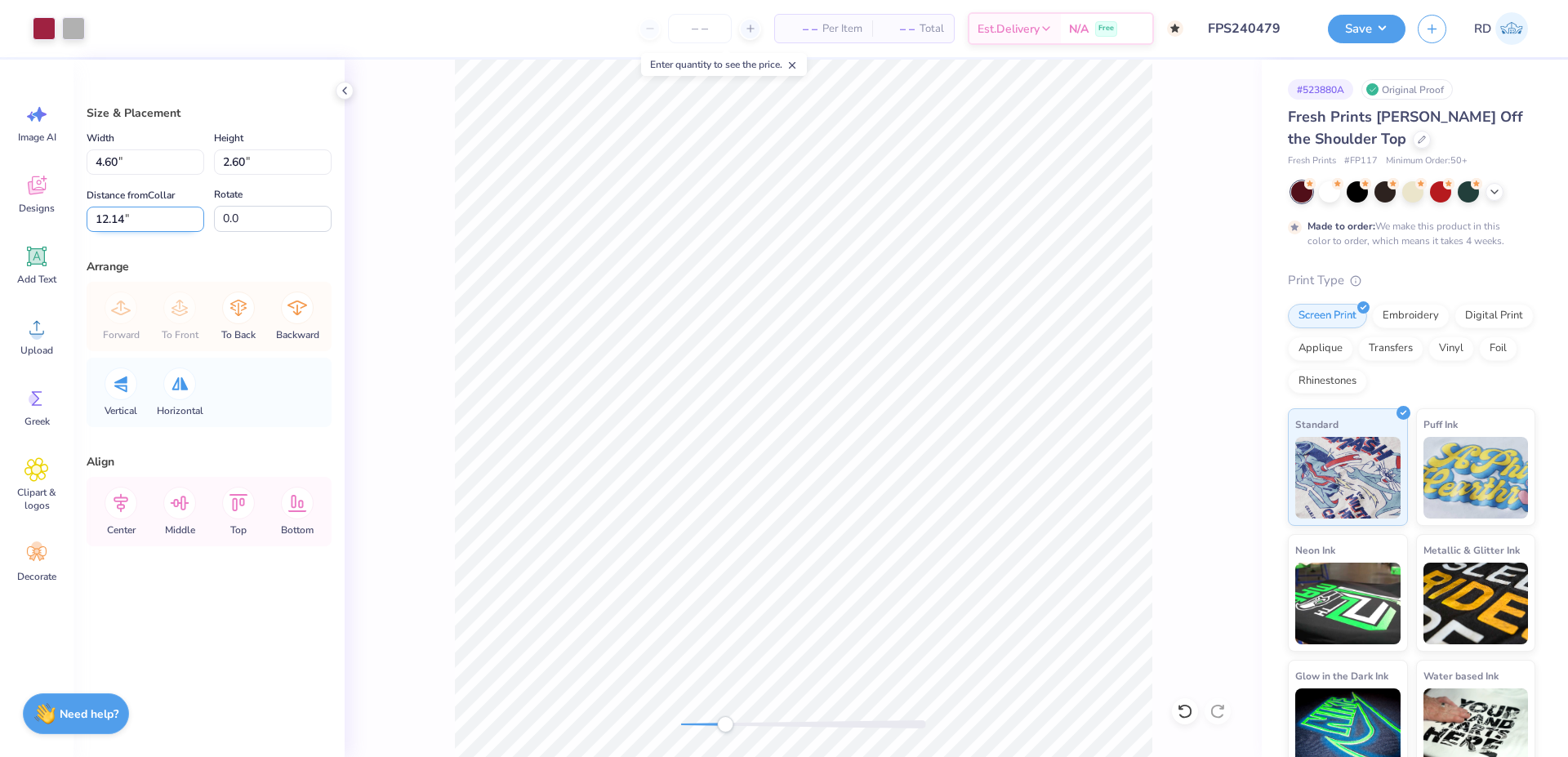
paste input "7.63"
type input "7.63"
click at [124, 504] on icon at bounding box center [120, 503] width 33 height 33
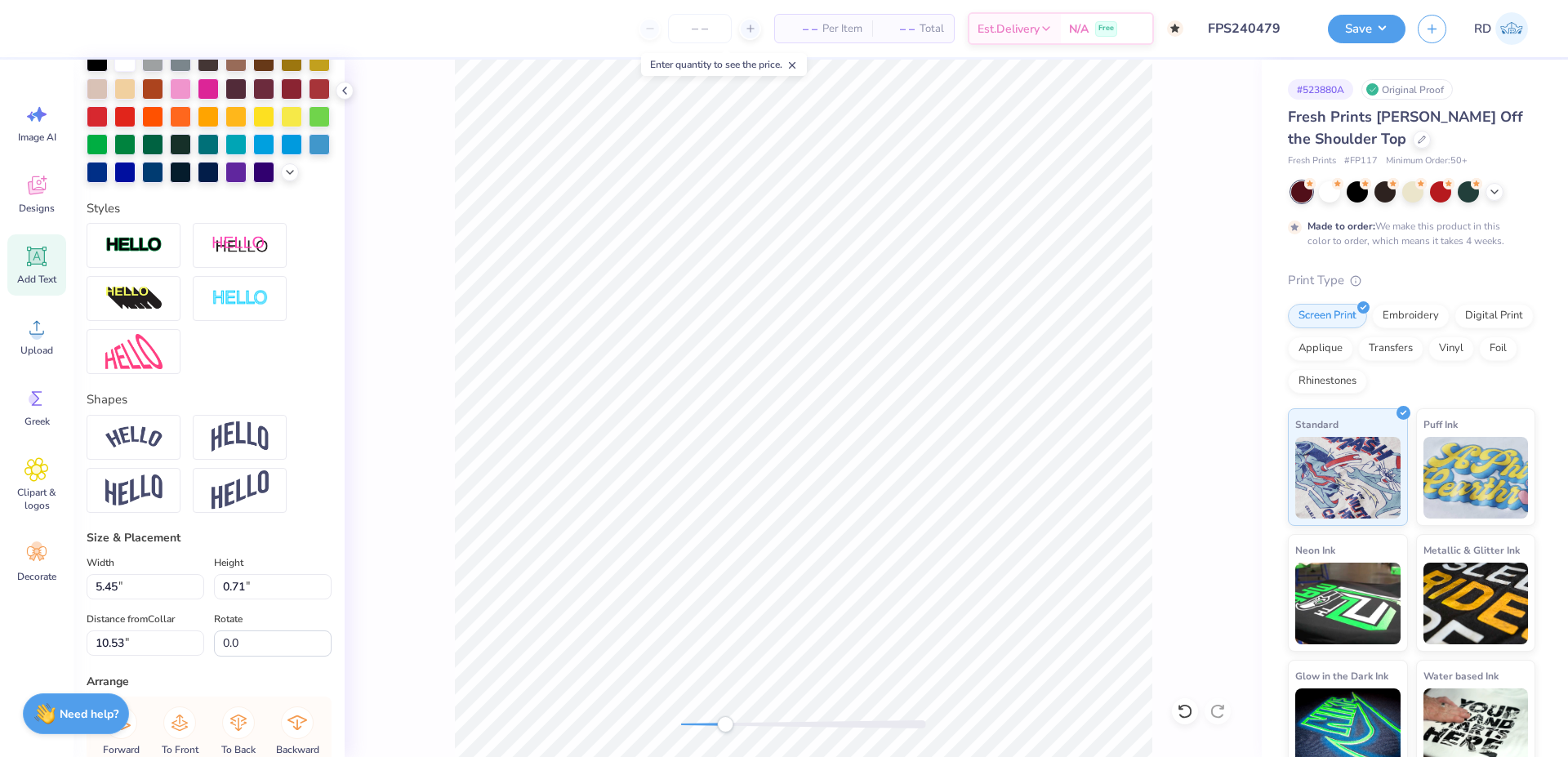
scroll to position [622, 0]
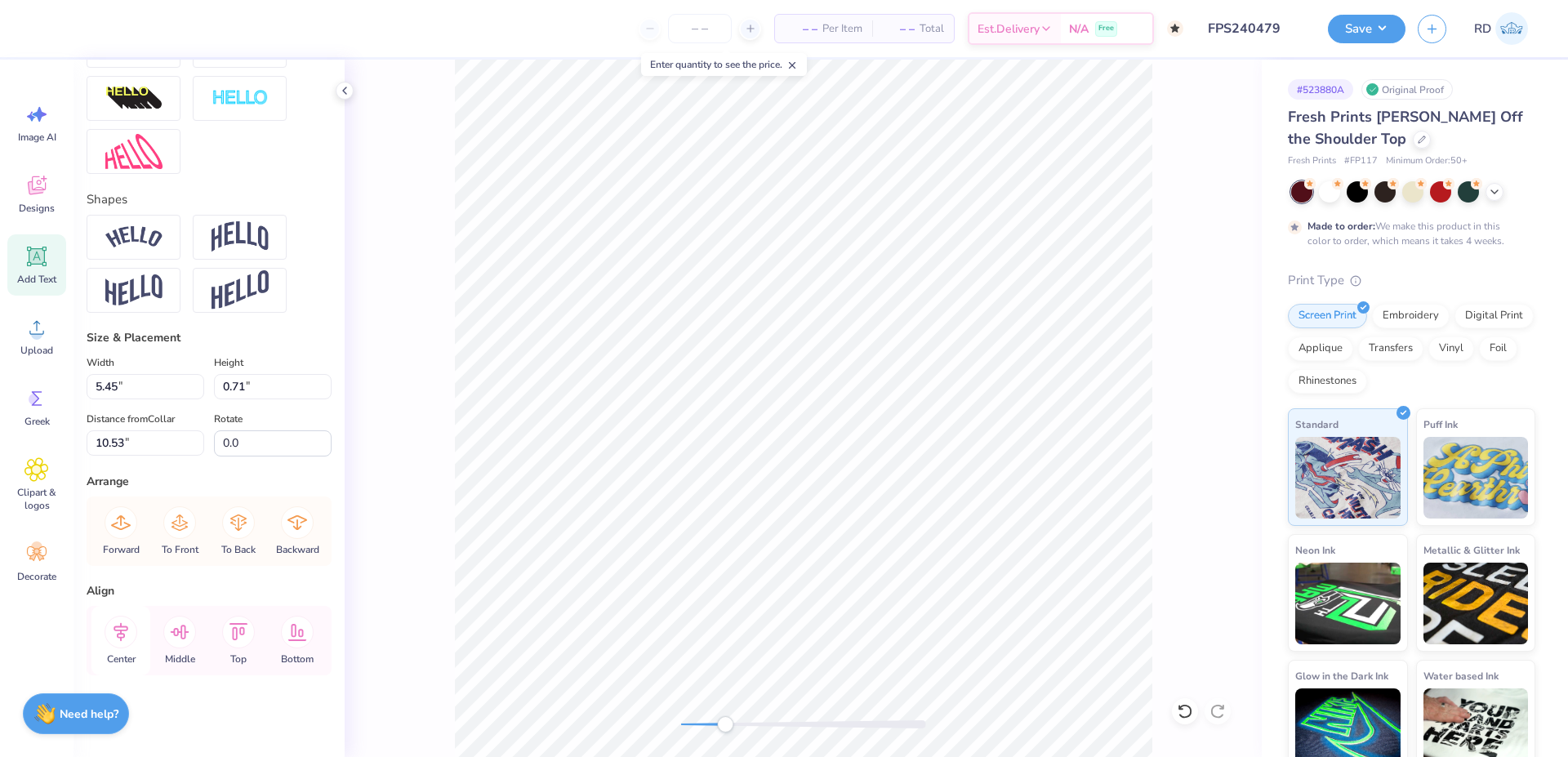
click at [130, 638] on icon at bounding box center [120, 632] width 33 height 33
type input "7.00"
type input "2.73"
type input "5.87"
click at [120, 621] on icon at bounding box center [120, 632] width 33 height 33
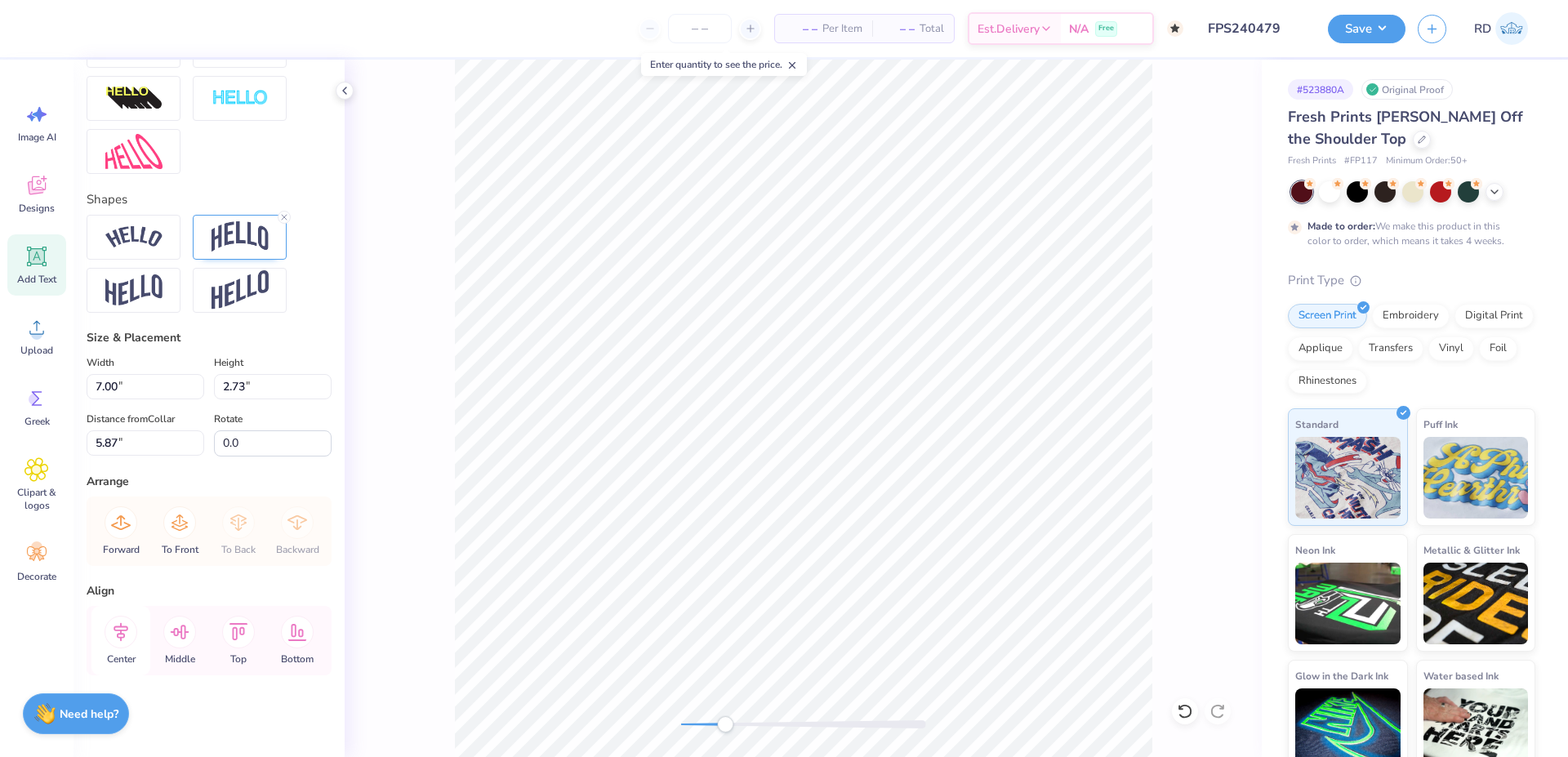
click at [124, 637] on icon at bounding box center [120, 632] width 14 height 19
drag, startPoint x: 713, startPoint y: 719, endPoint x: 681, endPoint y: 720, distance: 32.0
click at [681, 720] on div at bounding box center [803, 724] width 245 height 16
type input "5.45"
type input "0.71"
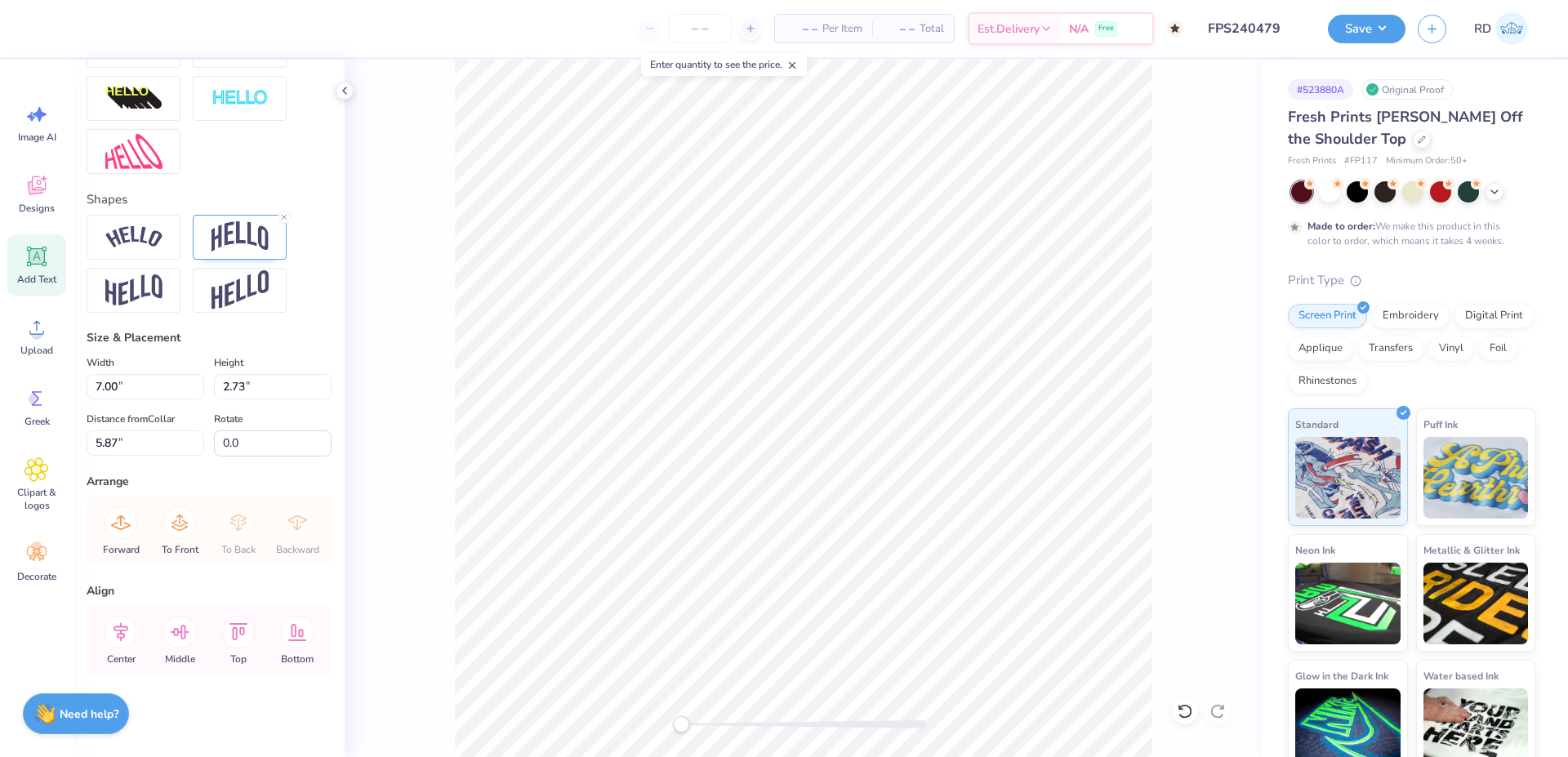
type input "10.53"
click at [671, 723] on div at bounding box center [803, 408] width 918 height 698
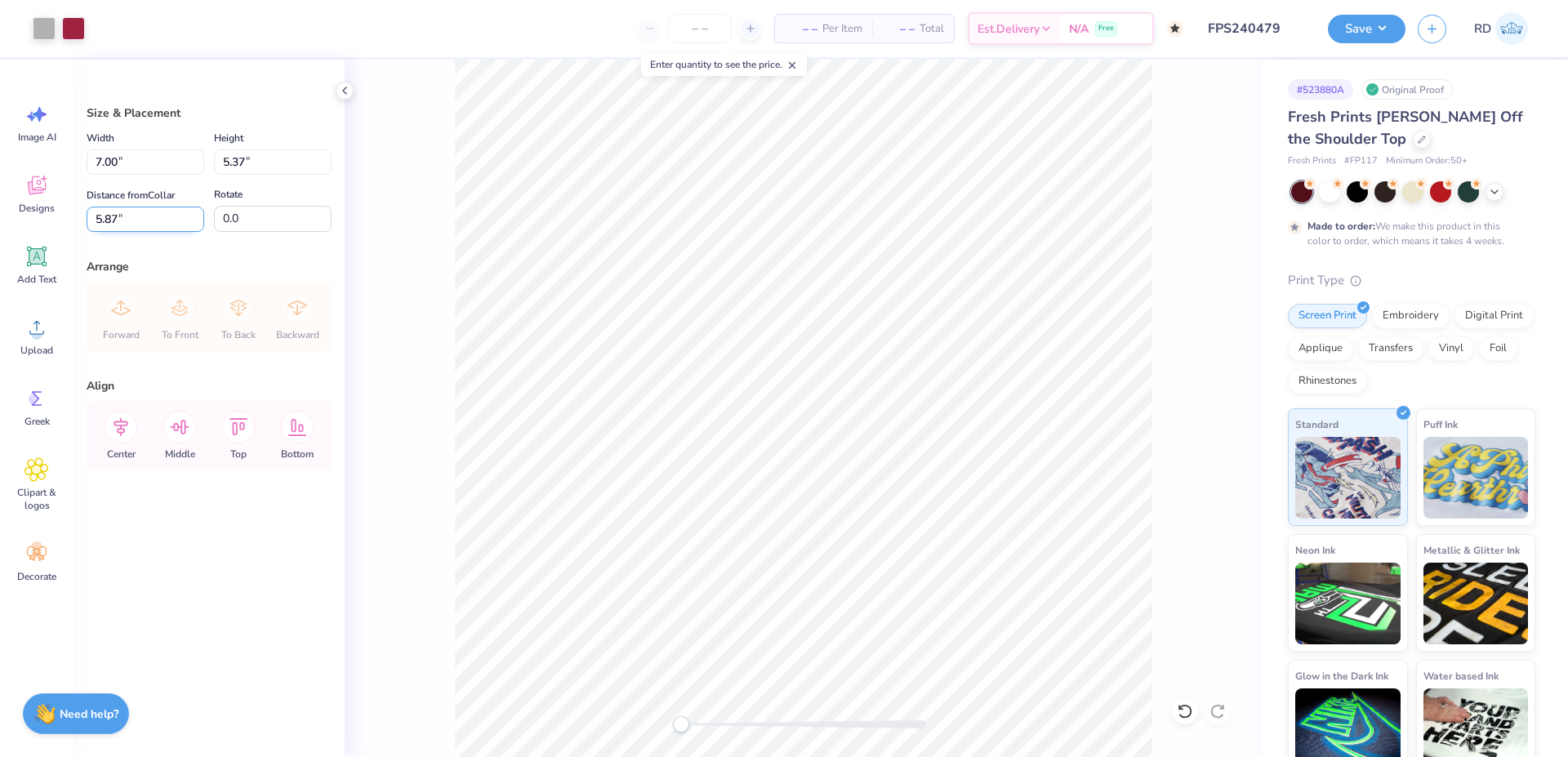
click at [139, 220] on input "5.87" at bounding box center [145, 220] width 118 height 25
type input "3.00"
click at [127, 427] on icon at bounding box center [120, 426] width 33 height 33
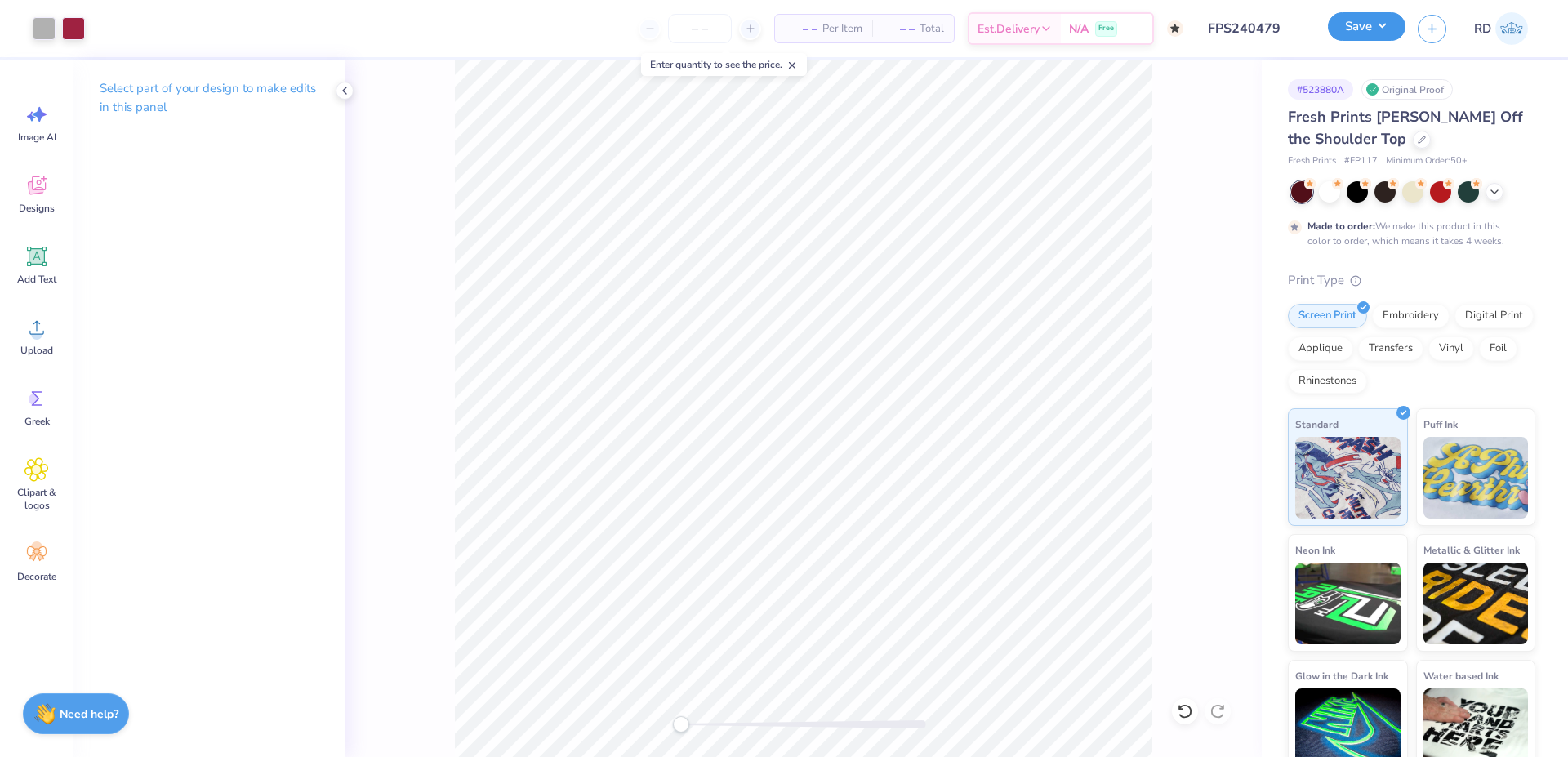
click at [1360, 23] on button "Save" at bounding box center [1366, 26] width 77 height 29
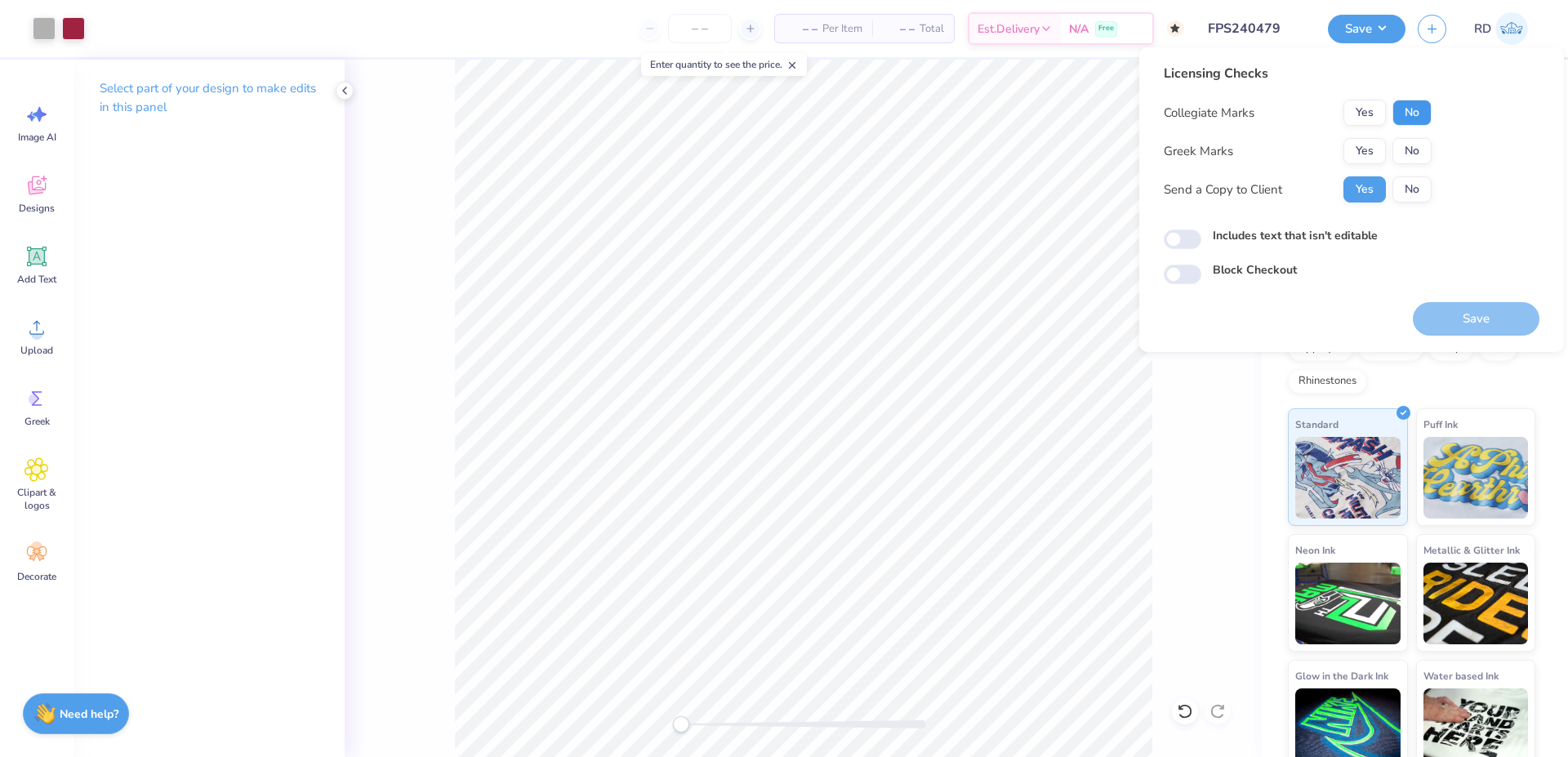
click at [1415, 115] on button "No" at bounding box center [1412, 113] width 39 height 26
click at [1375, 151] on button "Yes" at bounding box center [1364, 151] width 42 height 26
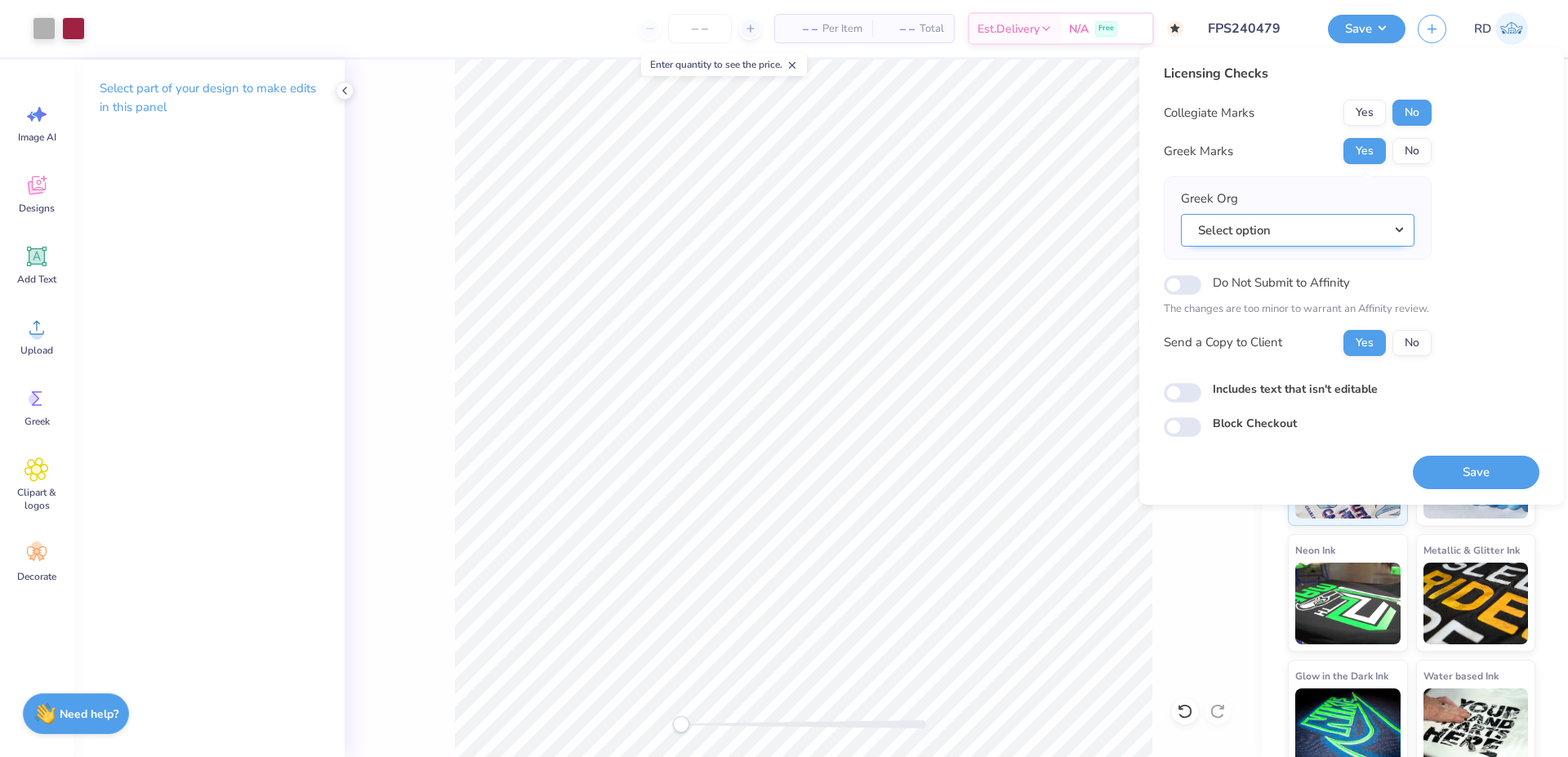
click at [1352, 231] on button "Select option" at bounding box center [1297, 230] width 233 height 33
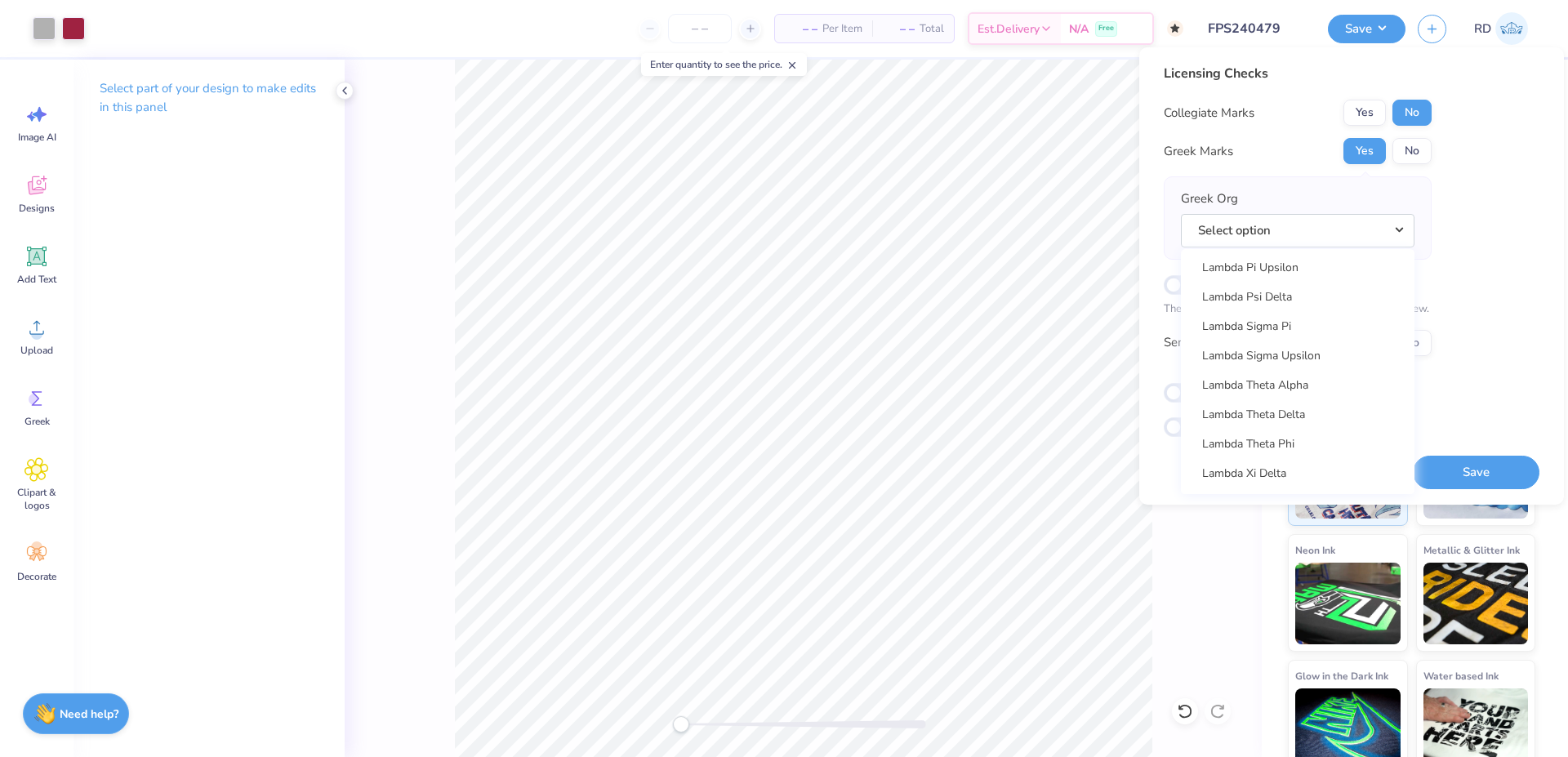
scroll to position [6800, 0]
click at [1297, 372] on link "Lambda Theta Alpha" at bounding box center [1297, 376] width 220 height 27
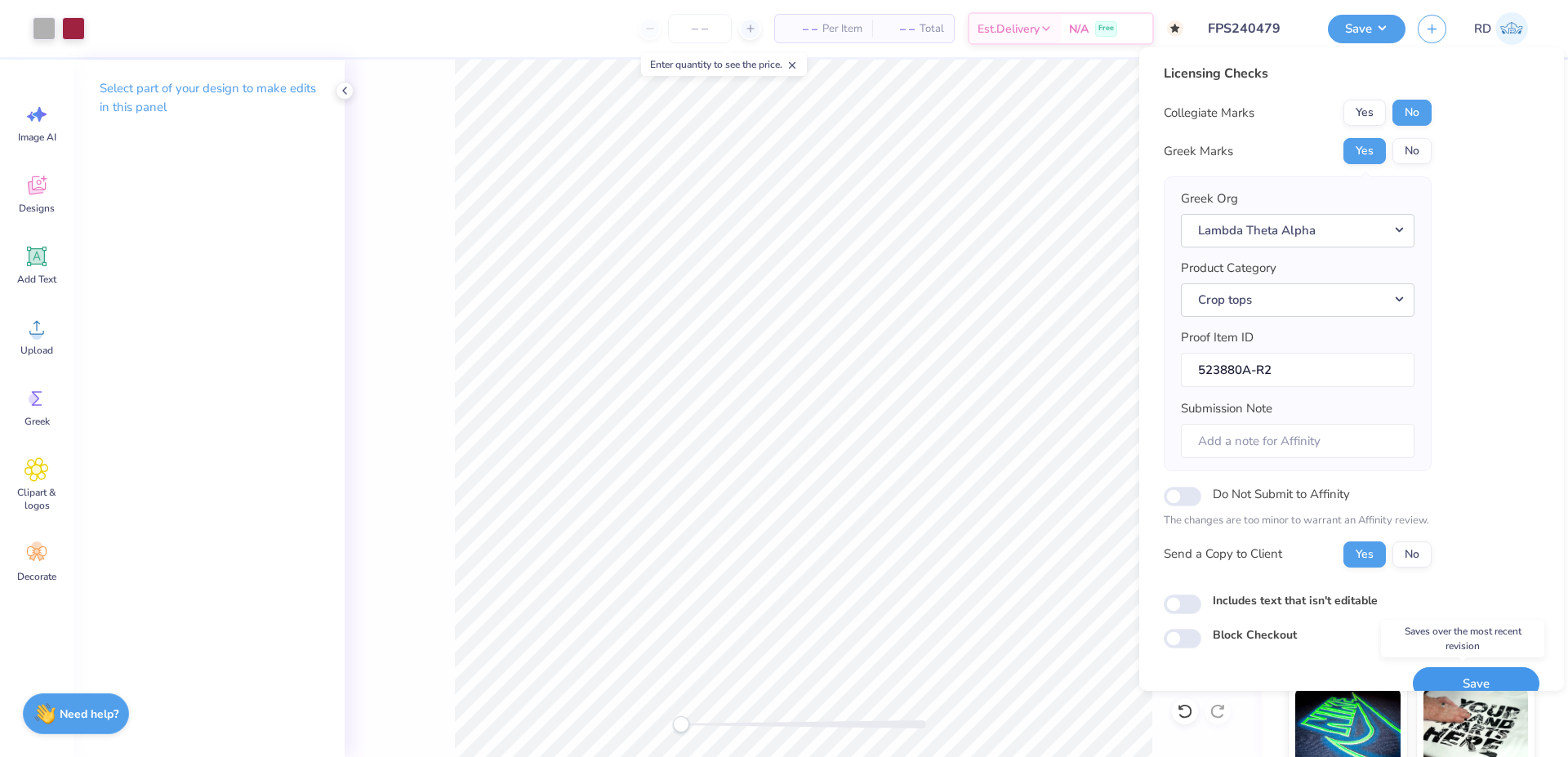
click at [1461, 672] on button "Save" at bounding box center [1476, 683] width 126 height 33
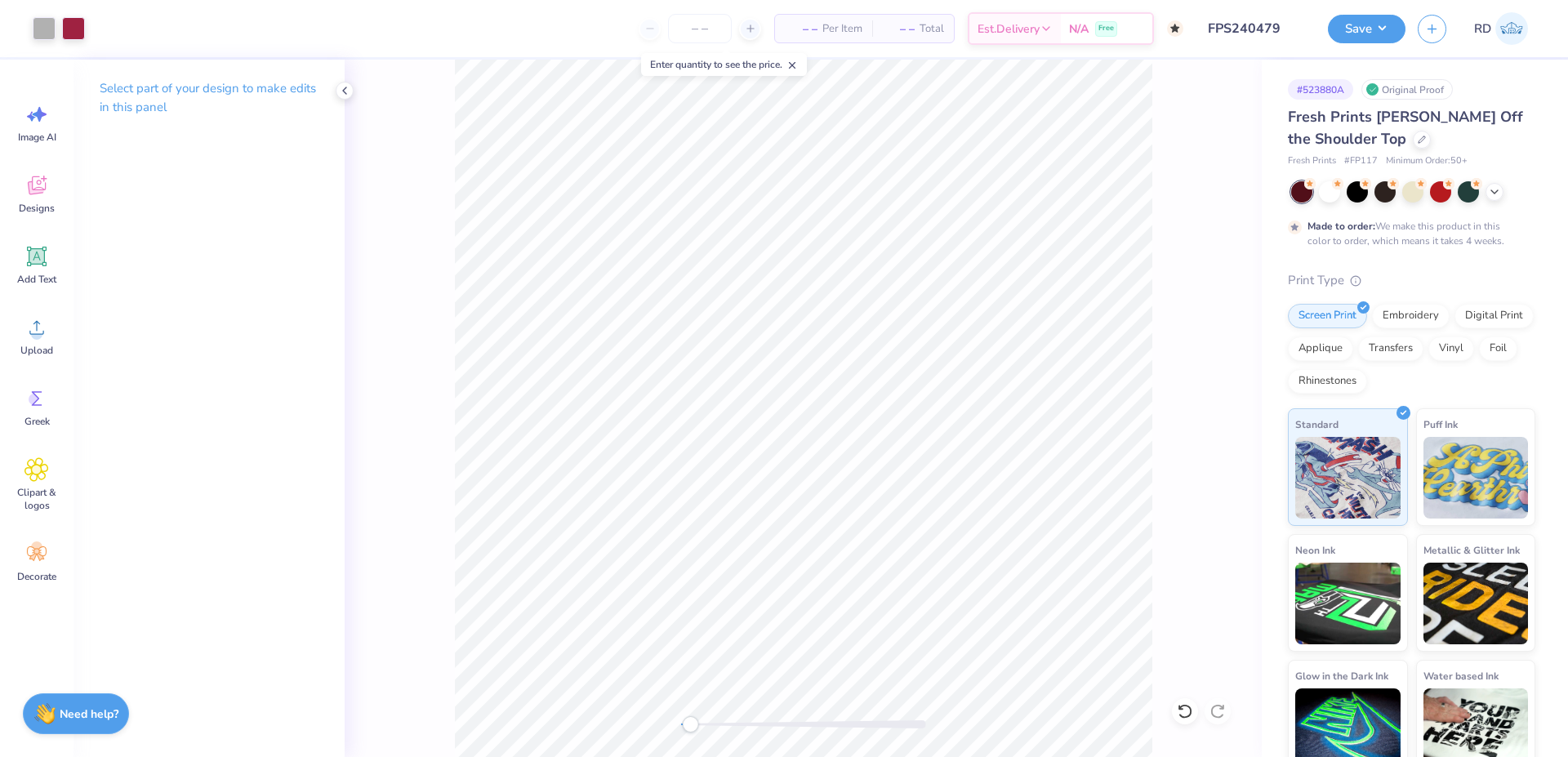
click at [690, 719] on div at bounding box center [803, 724] width 245 height 16
drag, startPoint x: 715, startPoint y: 724, endPoint x: 752, endPoint y: 724, distance: 37.0
click at [752, 724] on div at bounding box center [803, 725] width 245 height 8
drag, startPoint x: 728, startPoint y: 726, endPoint x: 688, endPoint y: 731, distance: 40.3
click at [688, 728] on div at bounding box center [803, 725] width 245 height 8
